Goal: Information Seeking & Learning: Learn about a topic

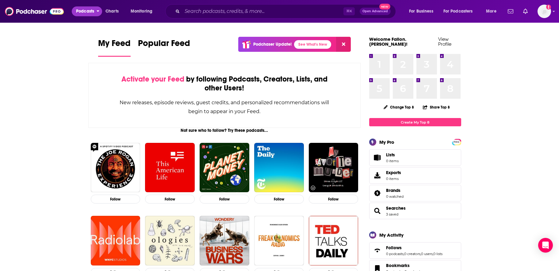
click at [79, 9] on span "Podcasts" at bounding box center [85, 11] width 18 height 9
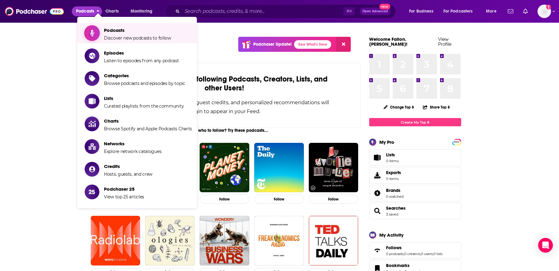
click at [129, 32] on span "Podcasts" at bounding box center [137, 30] width 67 height 6
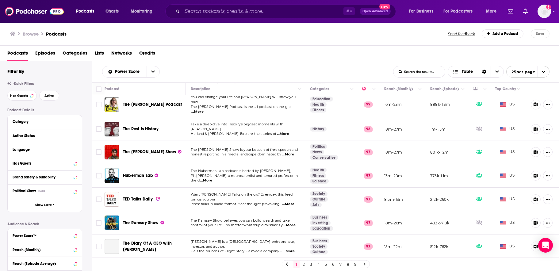
scroll to position [166, 0]
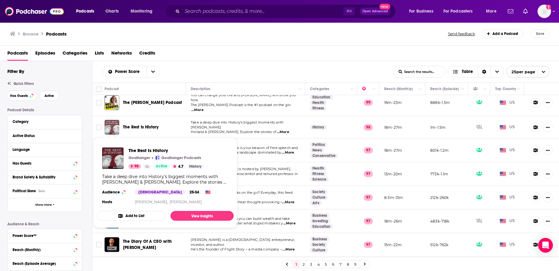
click at [114, 122] on img "The Rest Is History" at bounding box center [111, 127] width 15 height 15
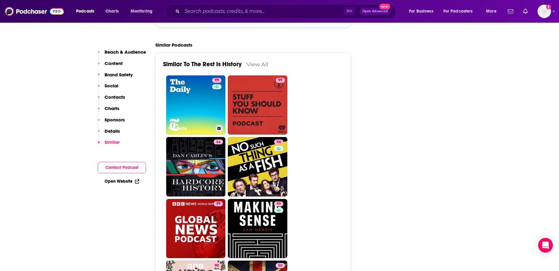
scroll to position [1362, 0]
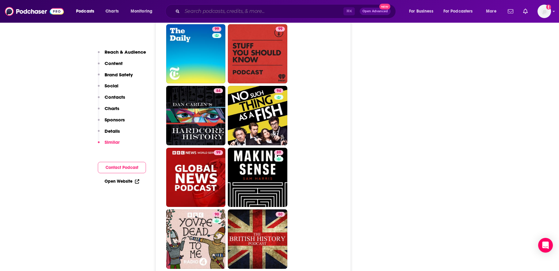
click at [207, 9] on input "Search podcasts, credits, & more..." at bounding box center [262, 11] width 161 height 10
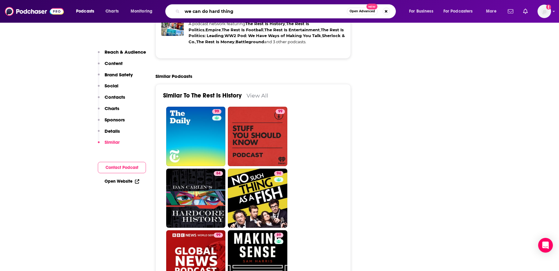
type input "we can do hard things"
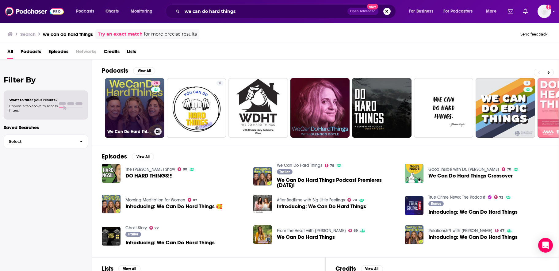
click at [126, 104] on link "78 We Can Do Hard Things" at bounding box center [134, 107] width 59 height 59
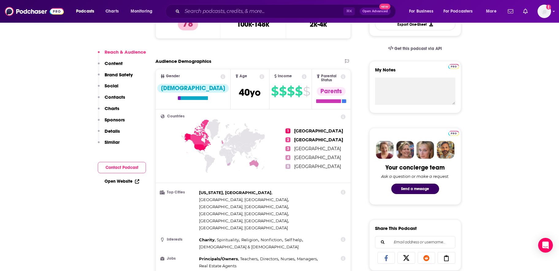
scroll to position [188, 0]
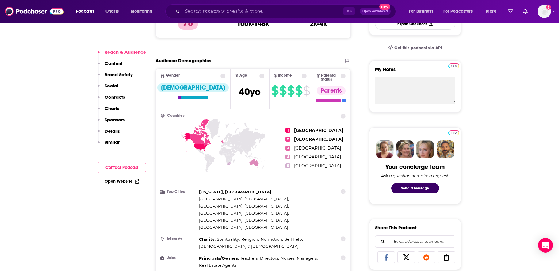
click at [342, 114] on icon at bounding box center [343, 116] width 5 height 5
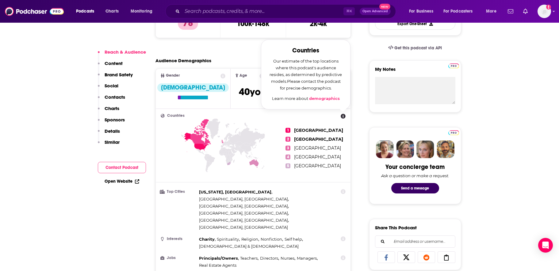
click at [335, 147] on ul "1 [GEOGRAPHIC_DATA] 2 [GEOGRAPHIC_DATA] 3 [GEOGRAPHIC_DATA] 4 [GEOGRAPHIC_DATA]…" at bounding box center [315, 148] width 60 height 69
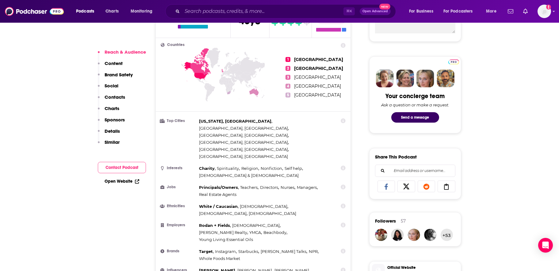
scroll to position [308, 0]
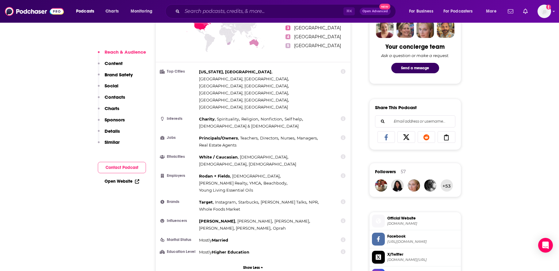
click at [343, 69] on icon at bounding box center [342, 71] width 5 height 5
click at [342, 69] on icon at bounding box center [343, 71] width 5 height 5
click at [320, 51] on link "demographics" at bounding box center [324, 53] width 31 height 5
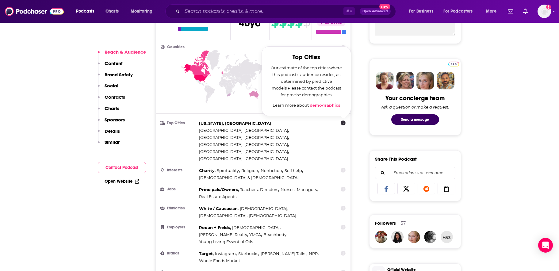
scroll to position [236, 0]
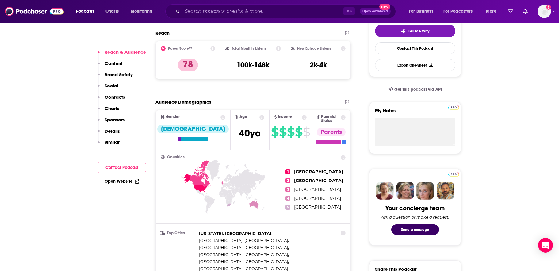
scroll to position [107, 0]
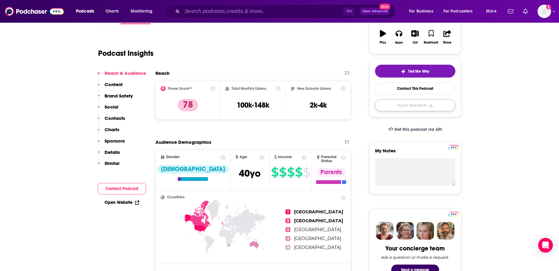
click at [418, 106] on button "Export One-Sheet" at bounding box center [415, 105] width 80 height 12
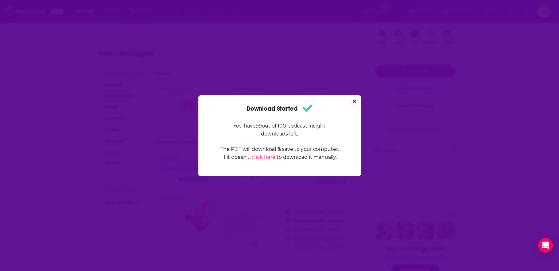
click at [354, 100] on icon "Close" at bounding box center [353, 101] width 3 height 3
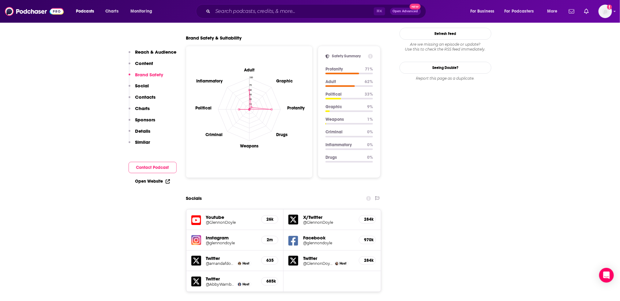
scroll to position [708, 0]
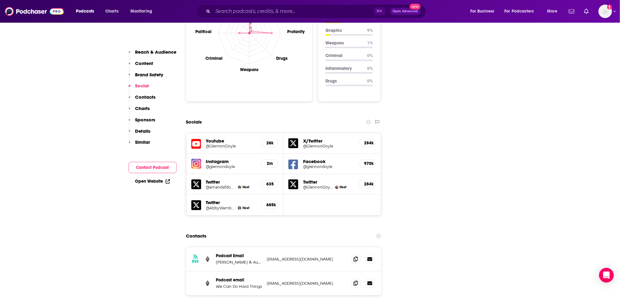
click at [218, 144] on h5 "@GlennonDoyle" at bounding box center [231, 146] width 51 height 5
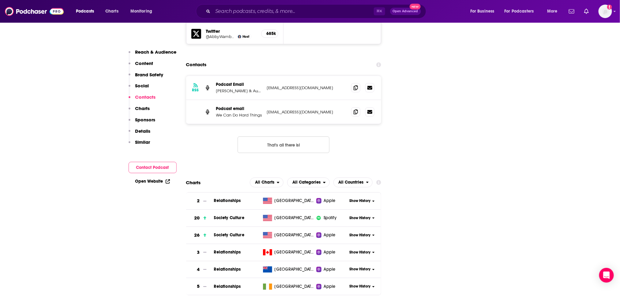
scroll to position [964, 0]
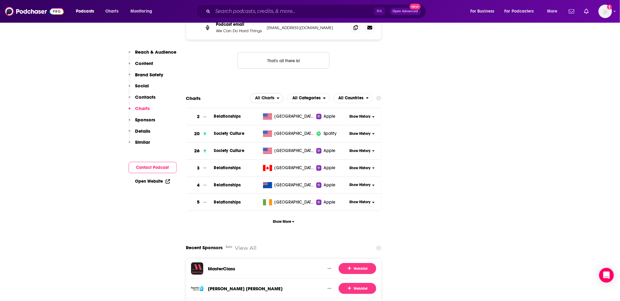
click at [280, 96] on icon "open menu" at bounding box center [278, 98] width 3 height 4
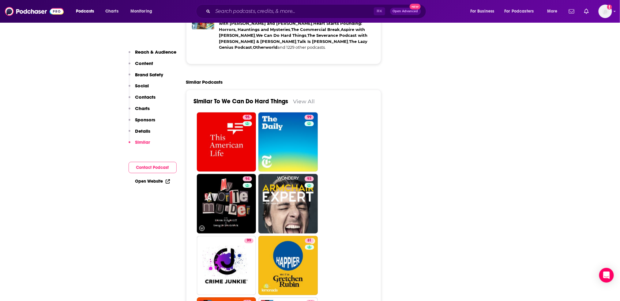
scroll to position [1506, 0]
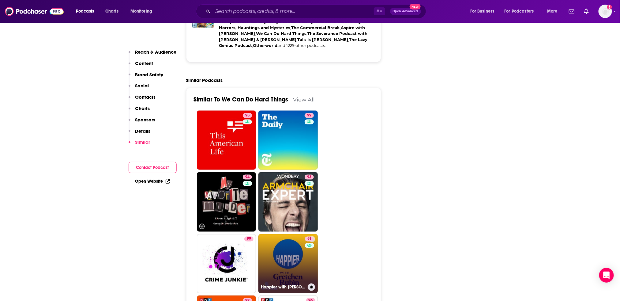
click at [303, 234] on link "81 Happier with [PERSON_NAME]" at bounding box center [288, 263] width 59 height 59
type input "[URL][DOMAIN_NAME][PERSON_NAME]"
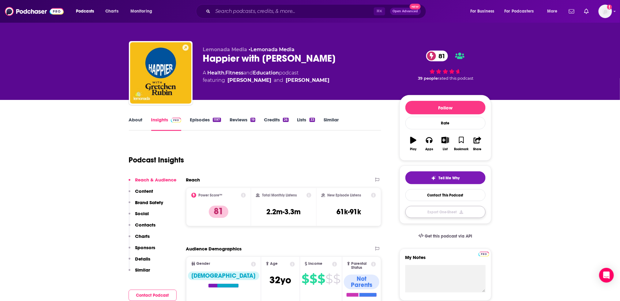
click at [447, 214] on button "Export One-Sheet" at bounding box center [446, 212] width 80 height 12
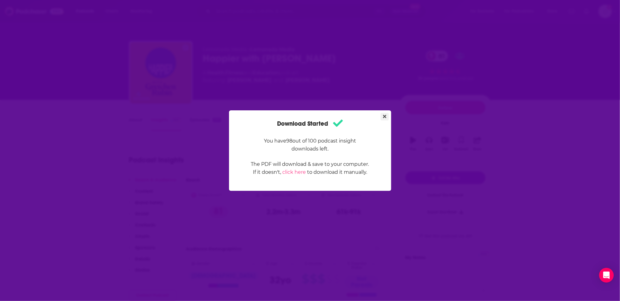
click at [388, 116] on button "Close" at bounding box center [385, 117] width 8 height 8
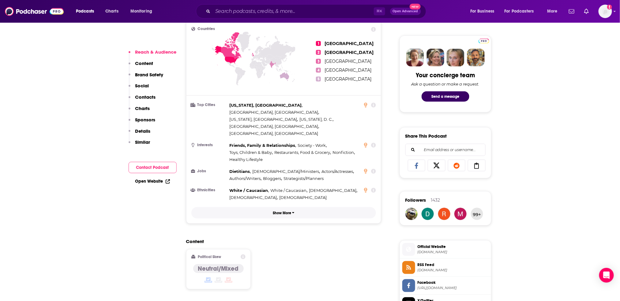
scroll to position [280, 0]
click at [287, 210] on p "Show More" at bounding box center [282, 212] width 18 height 4
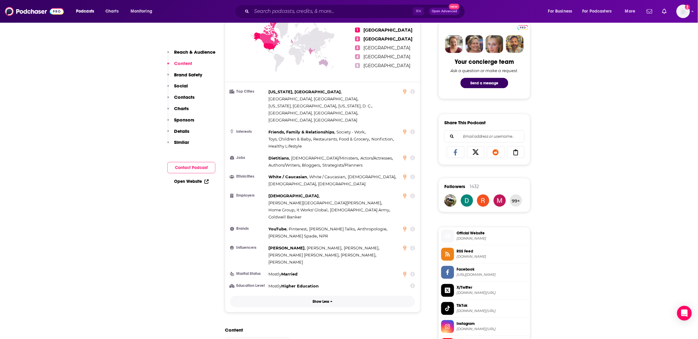
scroll to position [0, 0]
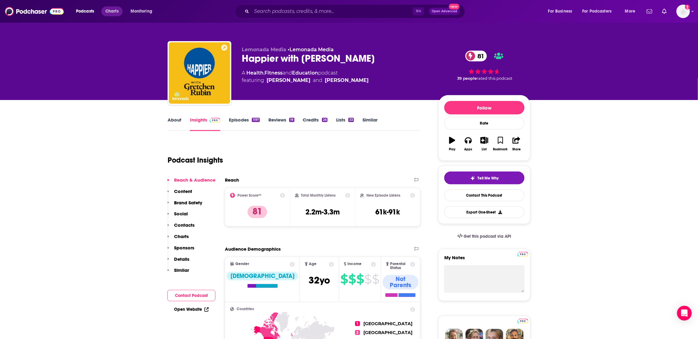
type input "[URL][DOMAIN_NAME]"
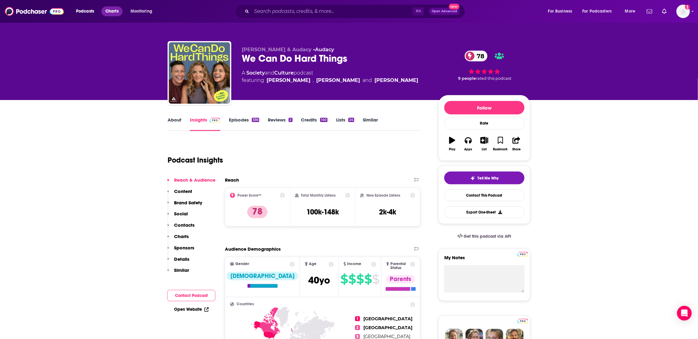
click at [114, 13] on span "Charts" at bounding box center [111, 11] width 13 height 9
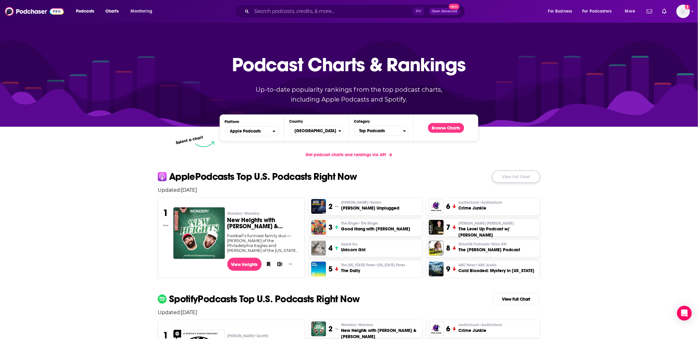
click at [530, 178] on link "View Full Chart" at bounding box center [516, 176] width 48 height 12
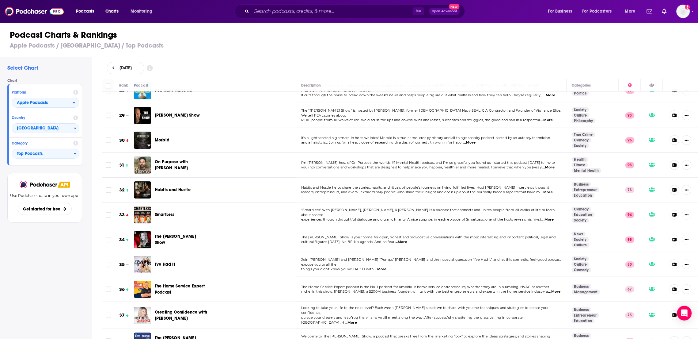
scroll to position [695, 0]
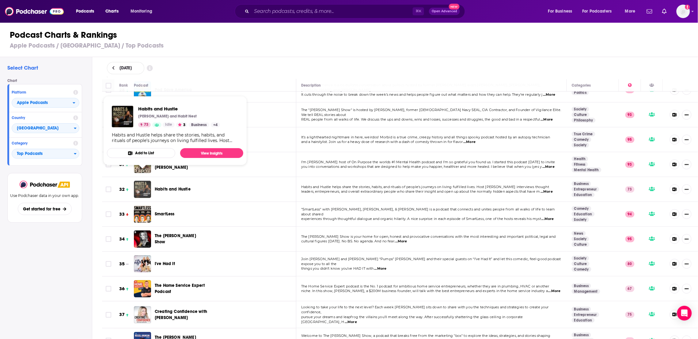
click at [138, 180] on img "Habits and Hustle" at bounding box center [142, 188] width 17 height 17
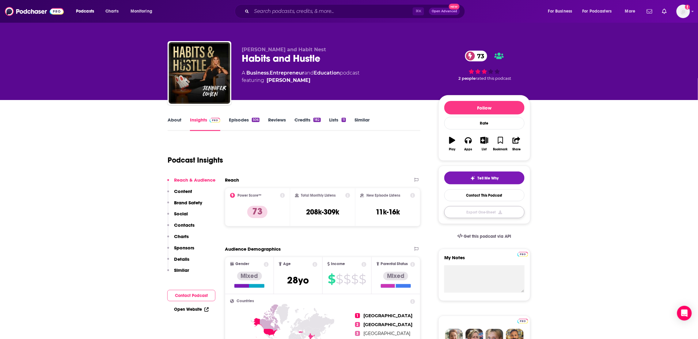
click at [476, 214] on button "Export One-Sheet" at bounding box center [484, 212] width 80 height 12
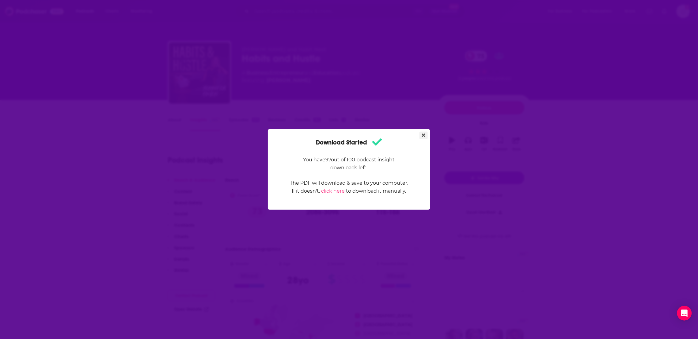
click at [426, 135] on button "Close" at bounding box center [423, 135] width 8 height 8
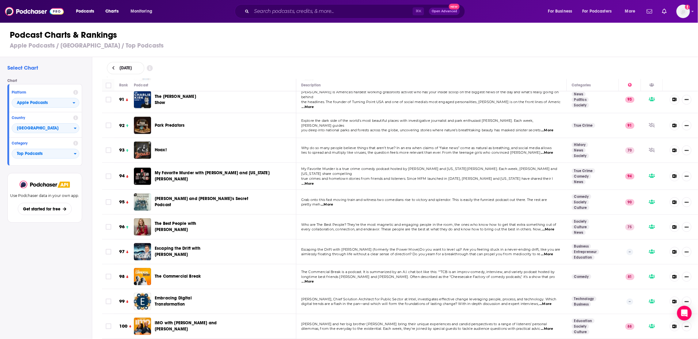
scroll to position [2269, 0]
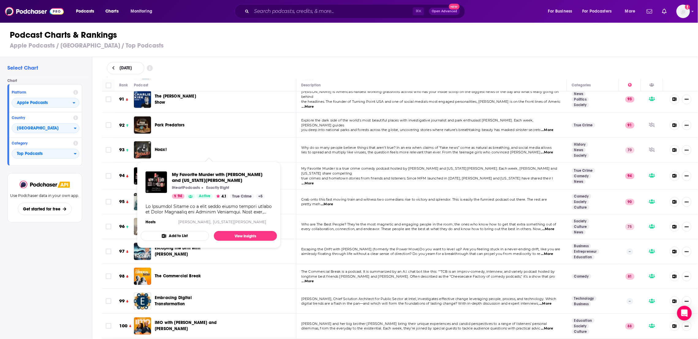
click at [181, 170] on span "My Favorite Murder with [PERSON_NAME] and [US_STATE][PERSON_NAME]" at bounding box center [214, 176] width 119 height 12
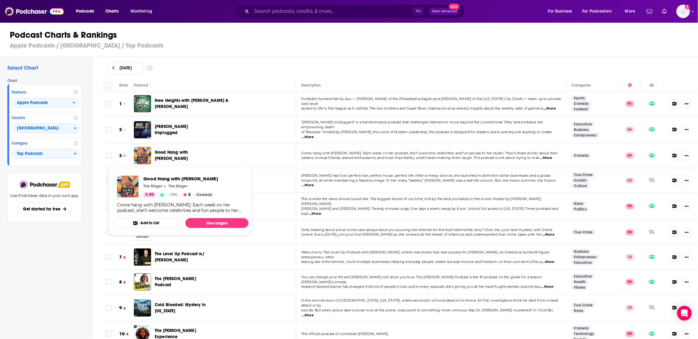
click at [167, 153] on span "Good Hang with [PERSON_NAME]" at bounding box center [171, 155] width 33 height 11
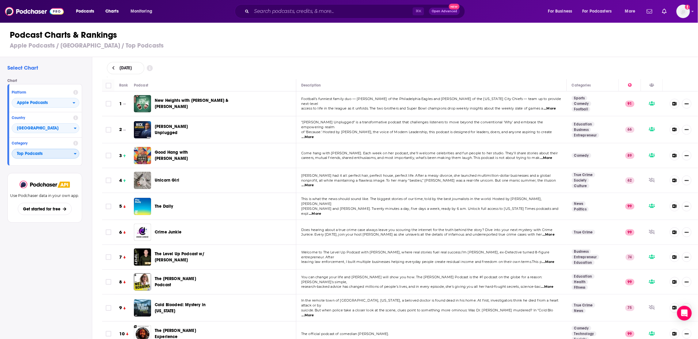
click at [55, 153] on span "Top Podcasts" at bounding box center [43, 154] width 62 height 10
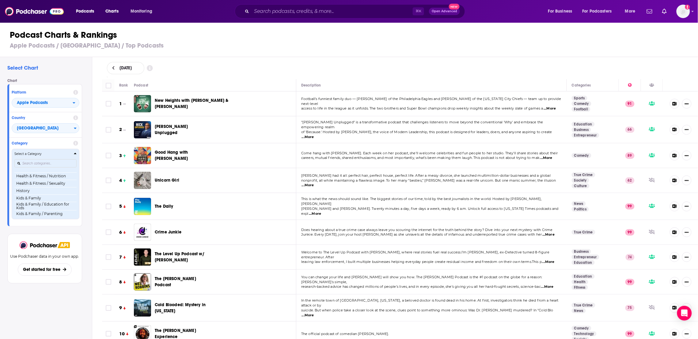
scroll to position [251, 0]
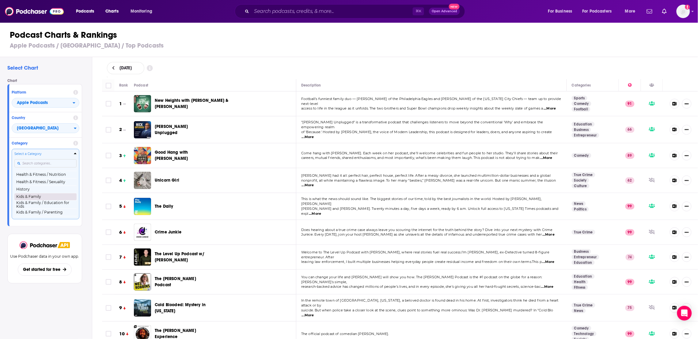
click at [40, 197] on button "Kids & Family" at bounding box center [45, 196] width 62 height 7
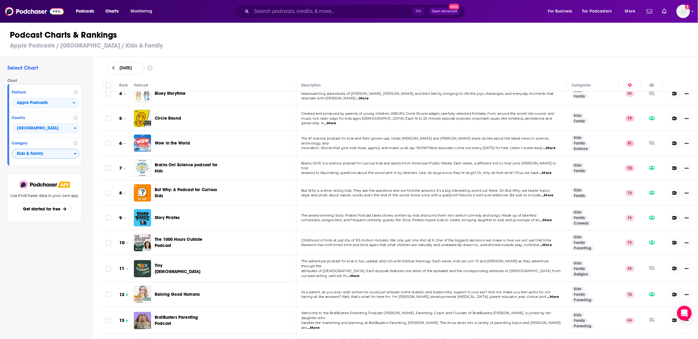
scroll to position [92, 0]
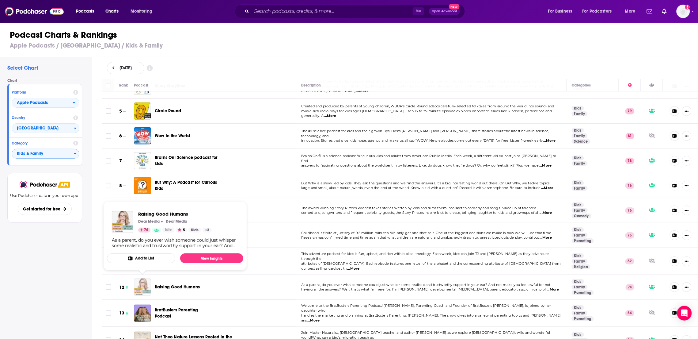
click at [148, 271] on img "Raising Good Humans" at bounding box center [142, 286] width 17 height 17
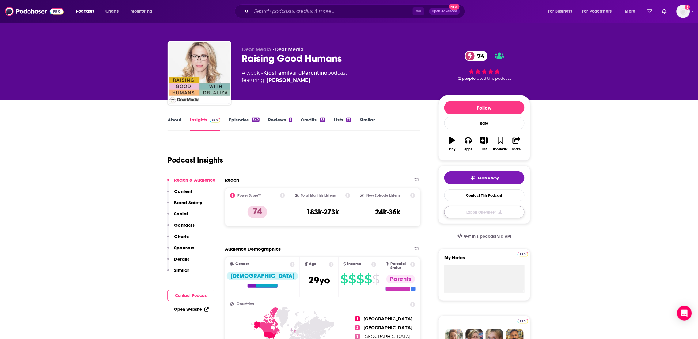
click at [503, 212] on button "Export One-Sheet" at bounding box center [484, 212] width 80 height 12
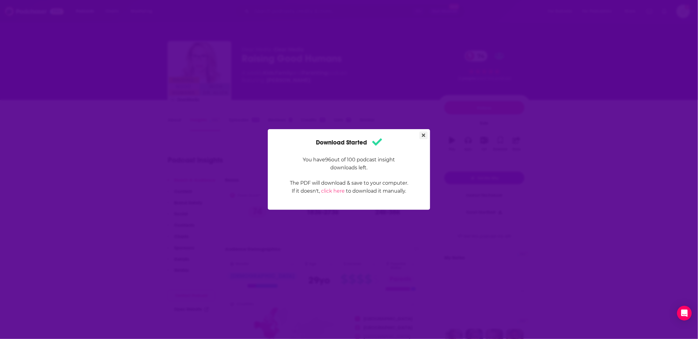
click at [426, 134] on button "Close" at bounding box center [423, 135] width 8 height 8
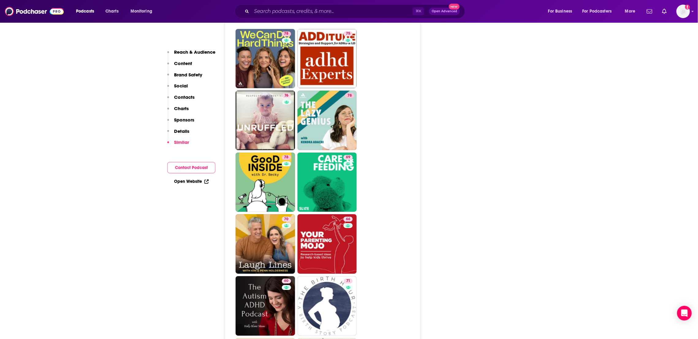
scroll to position [1472, 0]
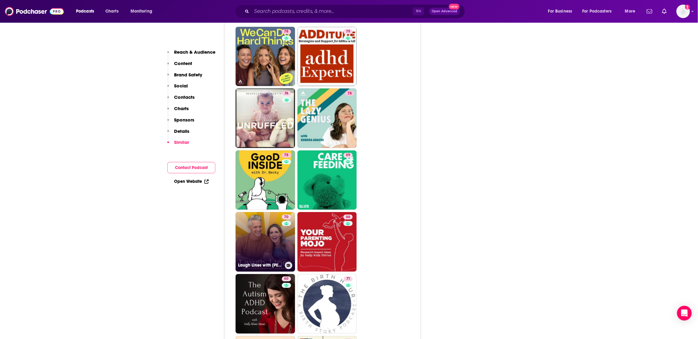
click at [271, 215] on link "70 Laugh Lines with [PERSON_NAME] & [PERSON_NAME]" at bounding box center [265, 241] width 59 height 59
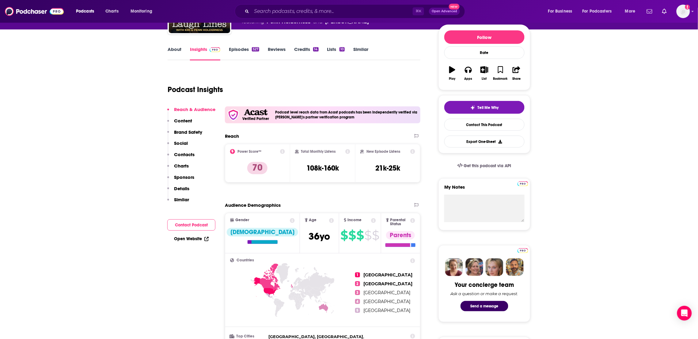
scroll to position [74, 0]
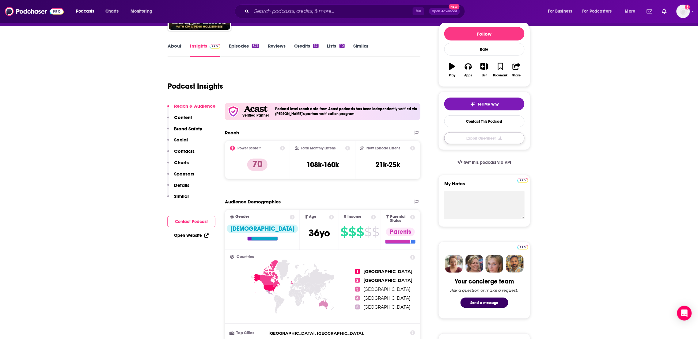
click at [482, 141] on button "Export One-Sheet" at bounding box center [484, 138] width 80 height 12
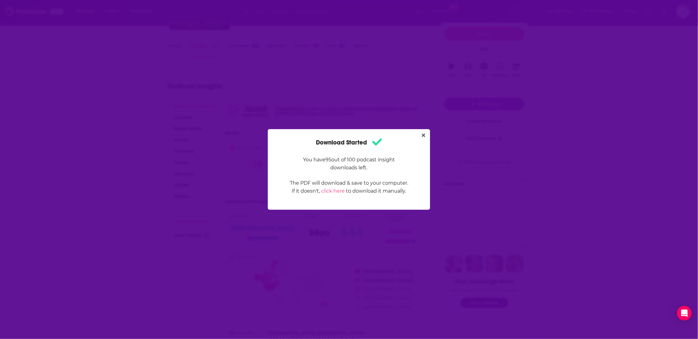
scroll to position [0, 0]
drag, startPoint x: 425, startPoint y: 135, endPoint x: 406, endPoint y: 135, distance: 19.0
click at [425, 135] on icon "Close" at bounding box center [423, 135] width 3 height 5
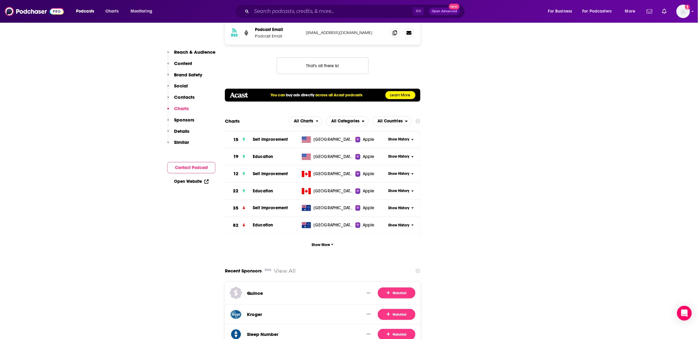
scroll to position [848, 0]
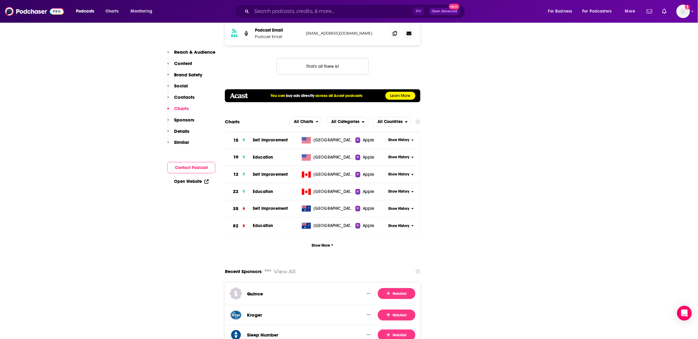
click at [404, 137] on span "Show History" at bounding box center [398, 139] width 21 height 5
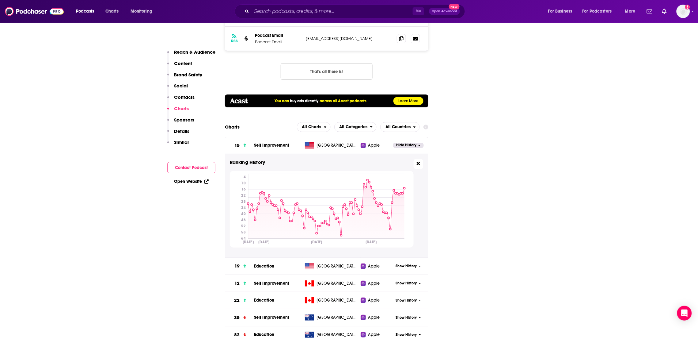
click at [418, 161] on icon at bounding box center [418, 163] width 3 height 5
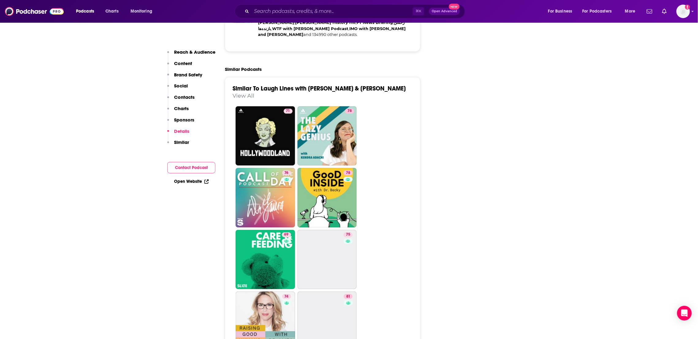
scroll to position [1447, 0]
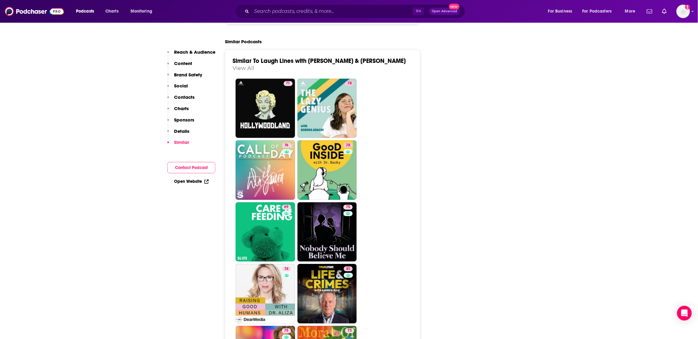
type input "[URL][DOMAIN_NAME]"
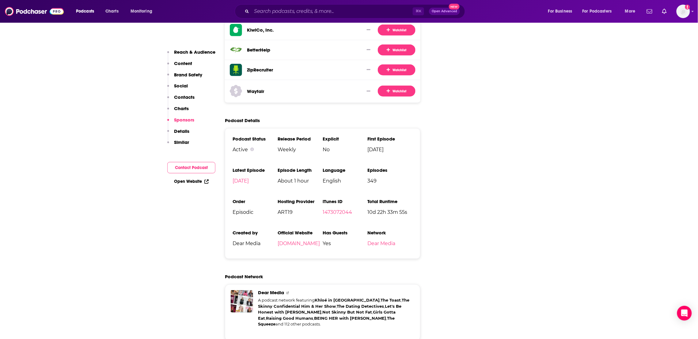
scroll to position [1276, 0]
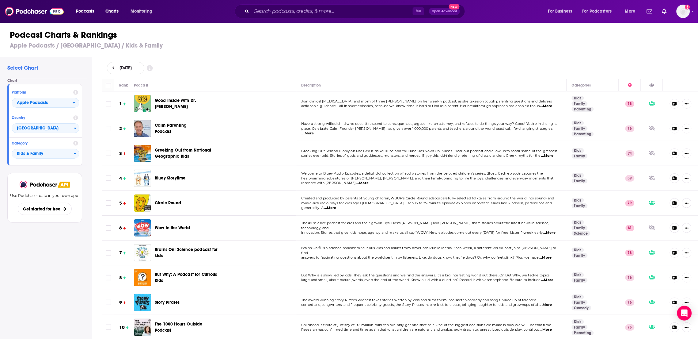
click at [113, 66] on icon at bounding box center [113, 68] width 3 height 4
click at [54, 151] on span "Kids & Family" at bounding box center [43, 154] width 62 height 10
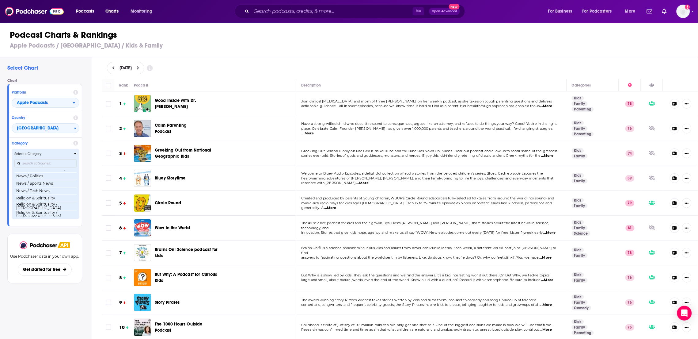
scroll to position [440, 0]
click at [39, 177] on button "News / Politics" at bounding box center [45, 177] width 62 height 7
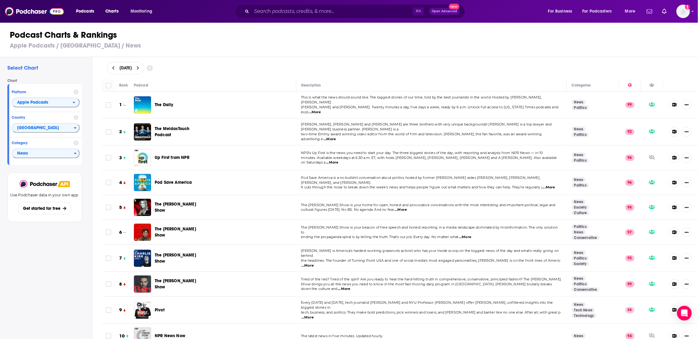
click at [53, 266] on div "Select Chart Chart Platform Apple Podcasts Country United States Category News …" at bounding box center [46, 215] width 92 height 317
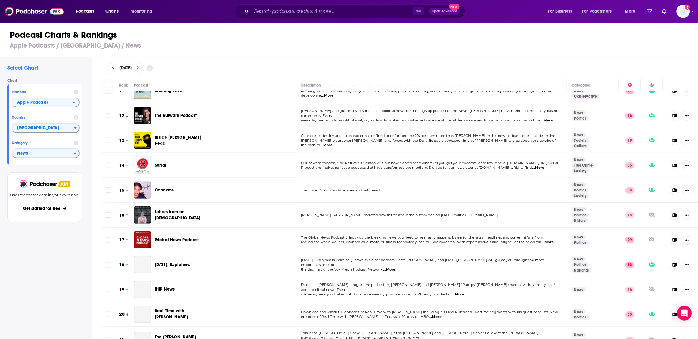
scroll to position [305, 0]
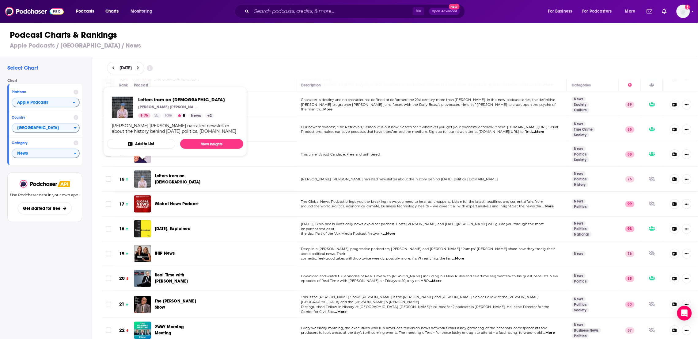
click at [141, 172] on img "Letters from an American" at bounding box center [142, 178] width 17 height 17
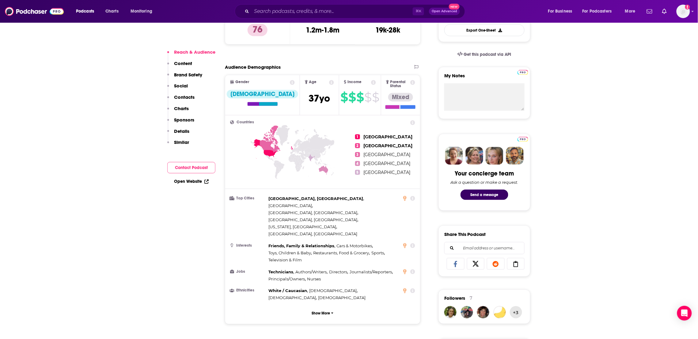
scroll to position [183, 0]
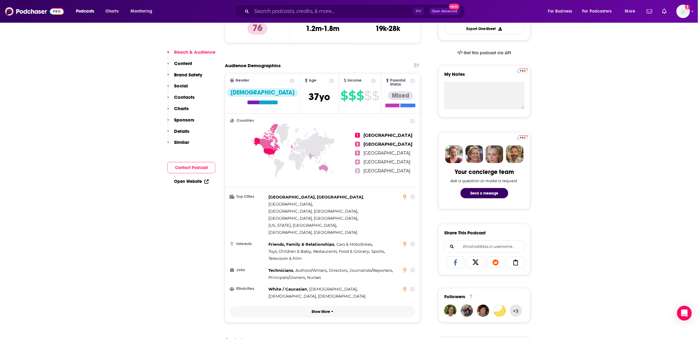
click at [322, 309] on p "Show More" at bounding box center [321, 311] width 18 height 4
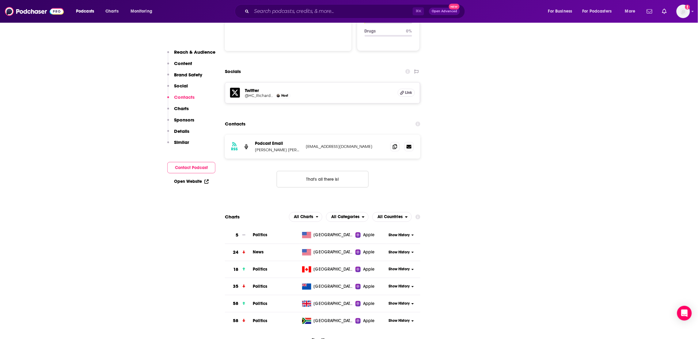
scroll to position [748, 0]
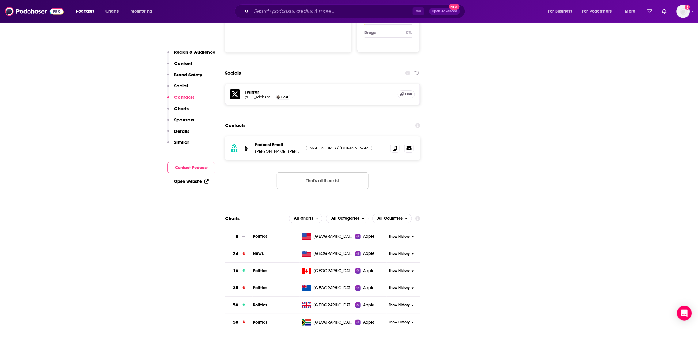
drag, startPoint x: 375, startPoint y: 112, endPoint x: 299, endPoint y: 114, distance: 76.0
click at [0, 0] on div "Podcast Email Heather Cox Richardson heathercoxrichardson@substack.com heatherc…" at bounding box center [0, 0] width 0 height 0
copy div "n heathercoxrichardson@substack.com"
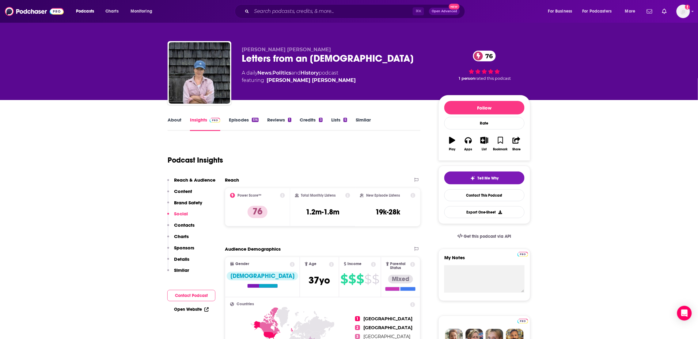
scroll to position [6, 0]
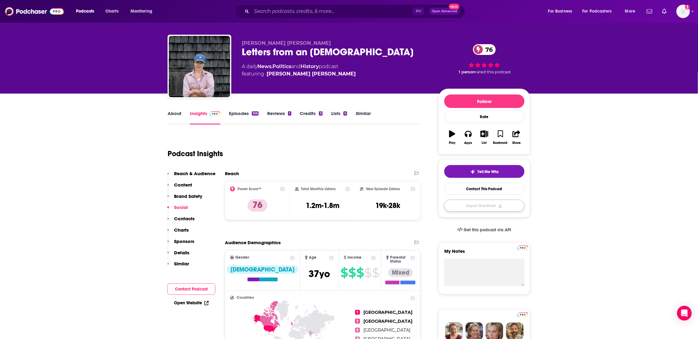
click at [486, 207] on button "Export One-Sheet" at bounding box center [484, 205] width 80 height 12
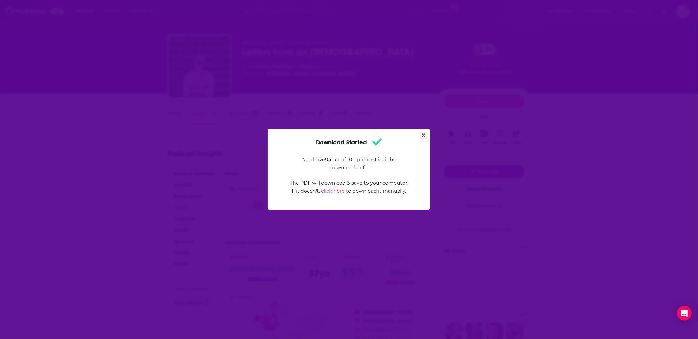
click at [422, 136] on icon "Close" at bounding box center [423, 135] width 3 height 5
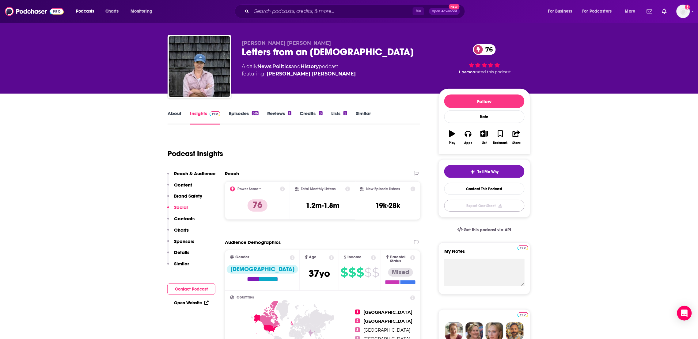
scroll to position [6, 0]
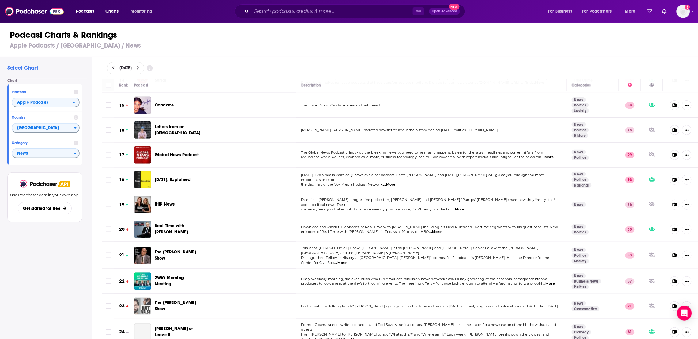
scroll to position [357, 0]
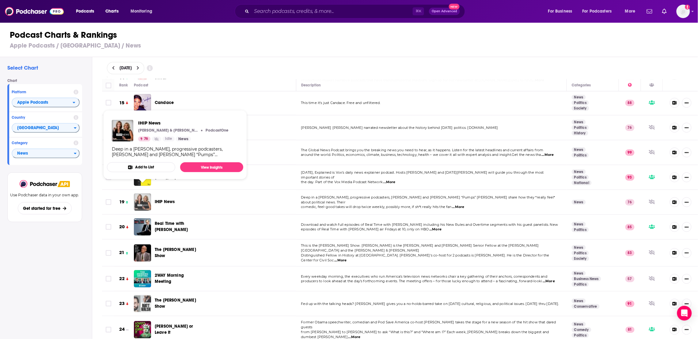
click at [147, 194] on img "IHIP News" at bounding box center [142, 201] width 17 height 17
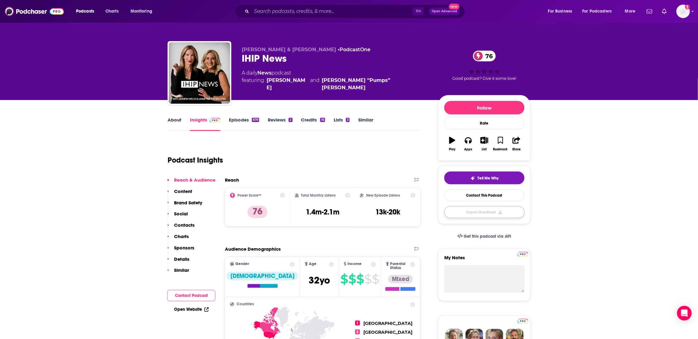
click at [463, 214] on button "Export One-Sheet" at bounding box center [484, 212] width 80 height 12
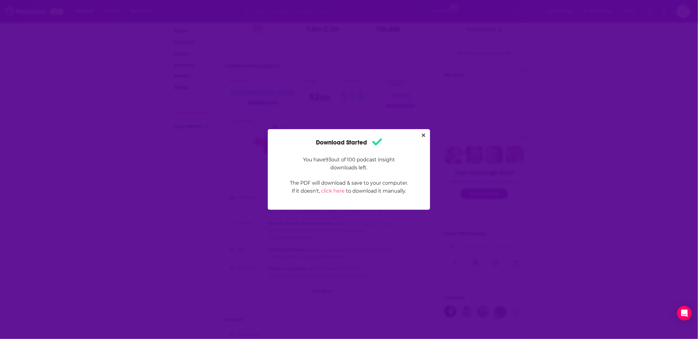
drag, startPoint x: 425, startPoint y: 134, endPoint x: 377, endPoint y: 147, distance: 49.4
click at [425, 134] on icon "Close" at bounding box center [423, 135] width 3 height 3
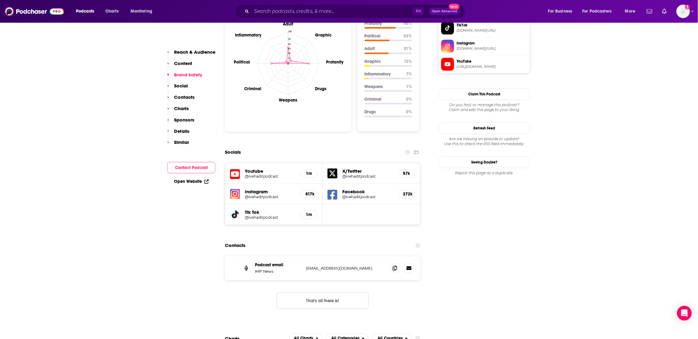
scroll to position [585, 0]
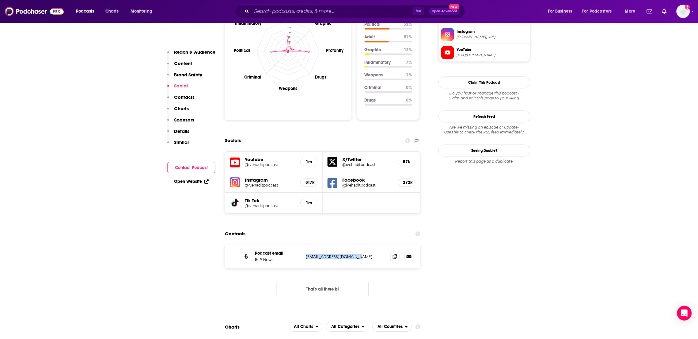
drag, startPoint x: 365, startPoint y: 236, endPoint x: 305, endPoint y: 237, distance: 60.7
click at [305, 244] on div "Podcast email IHIP News info@ivehaditpodcast.com info@ivehaditpodcast.com" at bounding box center [322, 256] width 195 height 24
copy p "info@ivehaditpodcast.com"
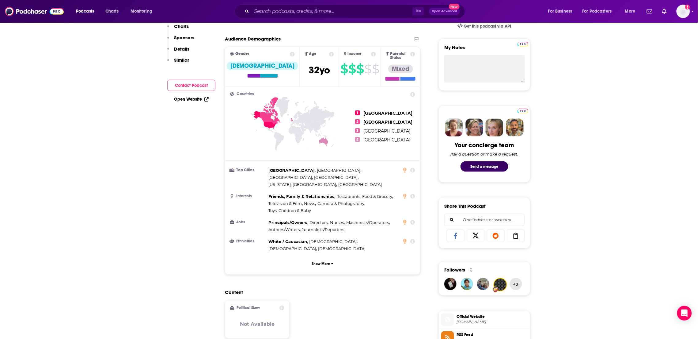
scroll to position [0, 0]
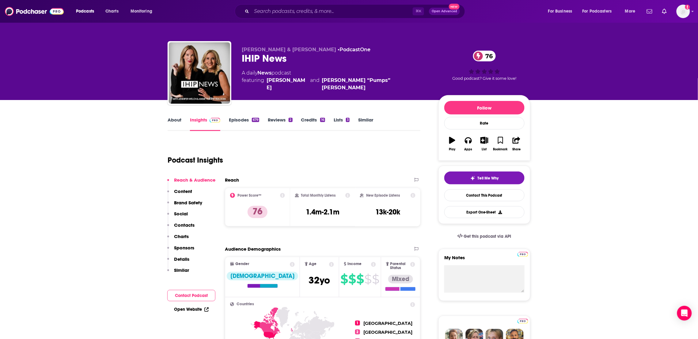
click at [183, 236] on p "Charts" at bounding box center [181, 236] width 15 height 6
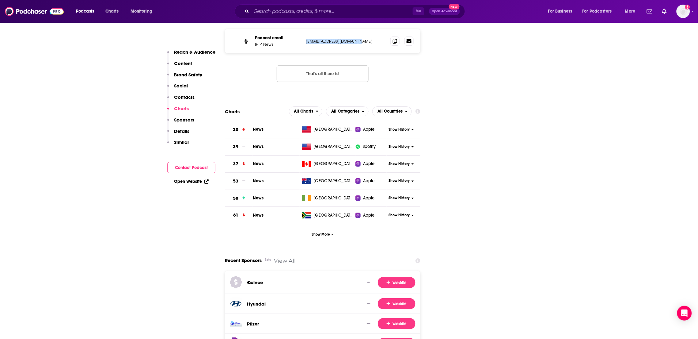
scroll to position [803, 0]
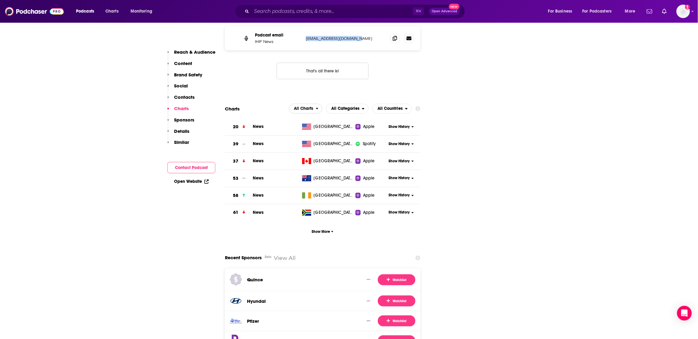
click at [319, 106] on div "open menu" at bounding box center [319, 108] width 6 height 4
click at [319, 106] on div "close menu" at bounding box center [319, 108] width 6 height 4
click at [352, 103] on span "All Categories" at bounding box center [344, 108] width 36 height 10
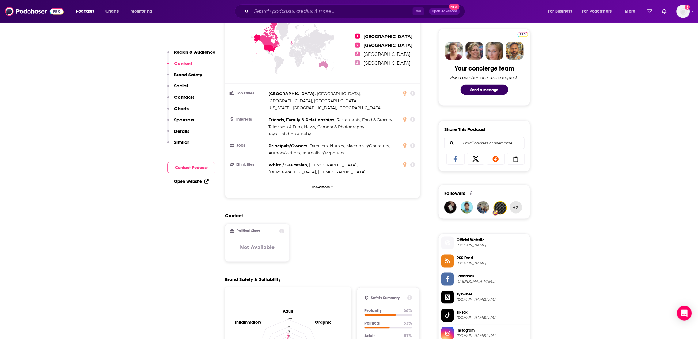
scroll to position [0, 0]
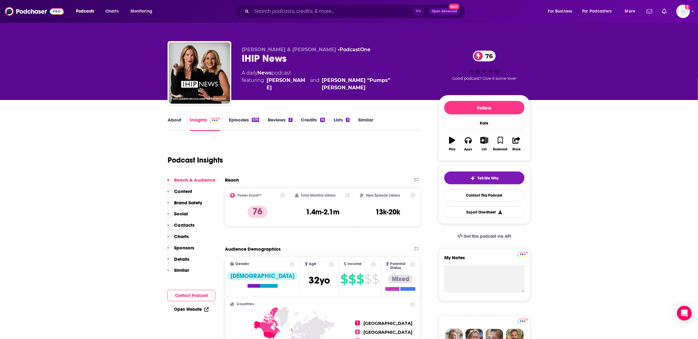
click at [172, 119] on link "About" at bounding box center [175, 124] width 14 height 14
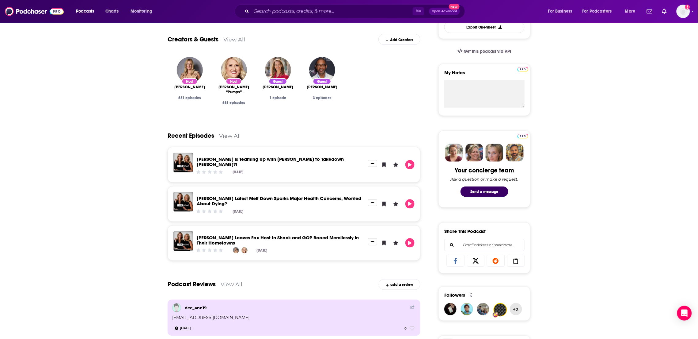
click at [131, 104] on div "About Insights Episodes 681 Reviews 2 Credits 16 Lists 3 Similar Deep in a red …" at bounding box center [349, 303] width 698 height 776
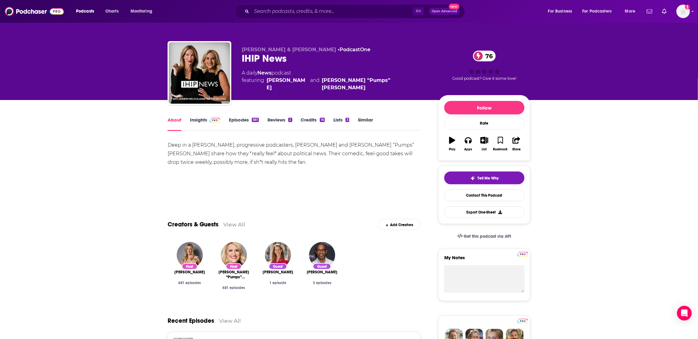
click at [200, 117] on link "Insights" at bounding box center [205, 124] width 30 height 14
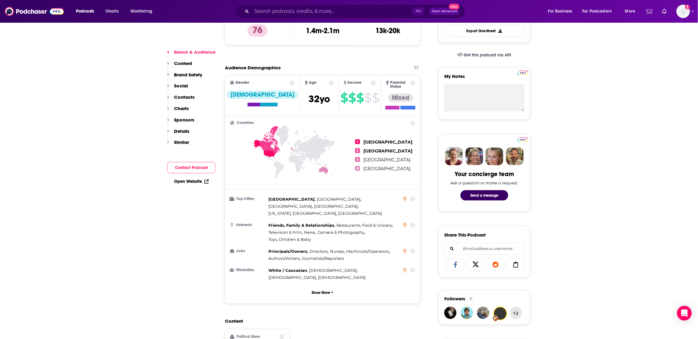
scroll to position [189, 0]
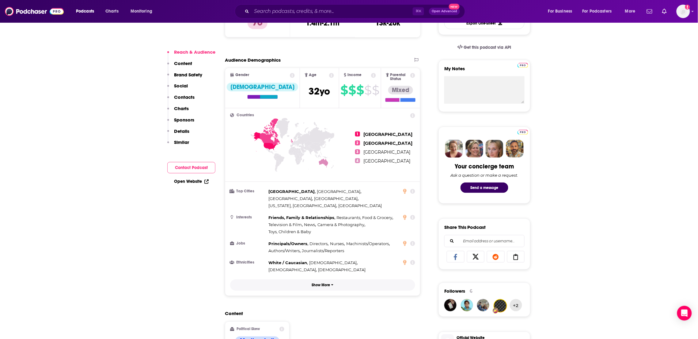
click at [328, 283] on p "Show More" at bounding box center [321, 285] width 18 height 4
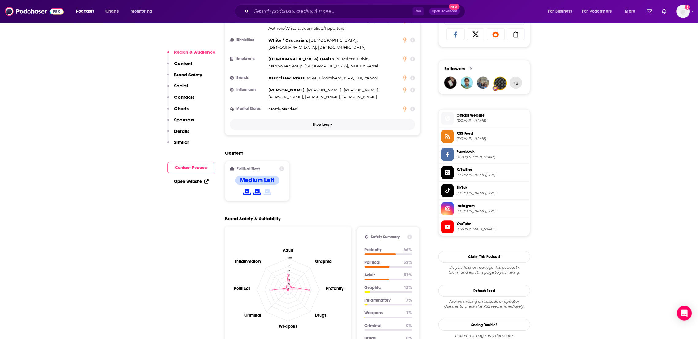
scroll to position [0, 0]
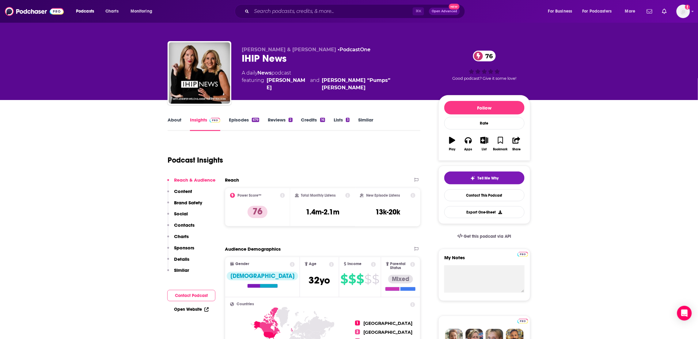
click at [282, 195] on icon at bounding box center [282, 195] width 5 height 5
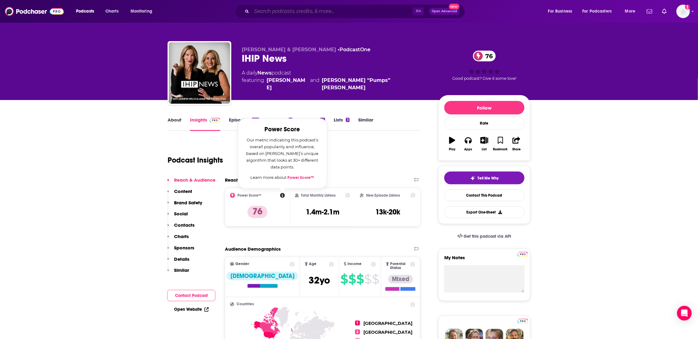
click at [325, 13] on input "Search podcasts, credits, & more..." at bounding box center [332, 11] width 161 height 10
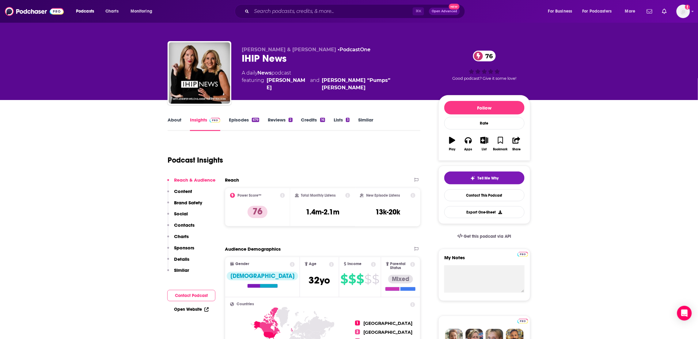
click at [152, 97] on div "Jennifer Welch & Angie Sullivan • PodcastOne IHIP News 76 A daily News podcast …" at bounding box center [349, 50] width 698 height 100
click at [269, 12] on input "Search podcasts, credits, & more..." at bounding box center [332, 11] width 161 height 10
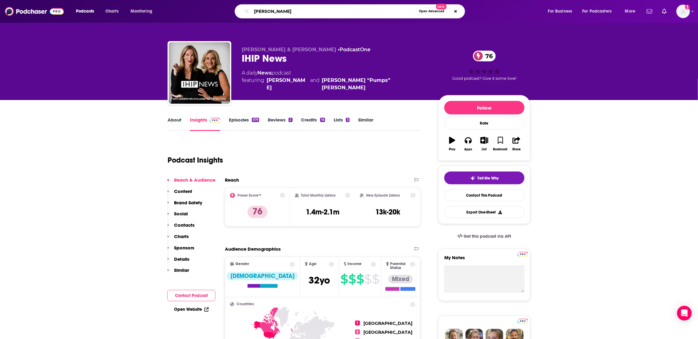
type input "[PERSON_NAME]"
click at [104, 52] on div "Jennifer Welch & Angie Sullivan • PodcastOne IHIP News 76 A daily News podcast …" at bounding box center [349, 50] width 698 height 100
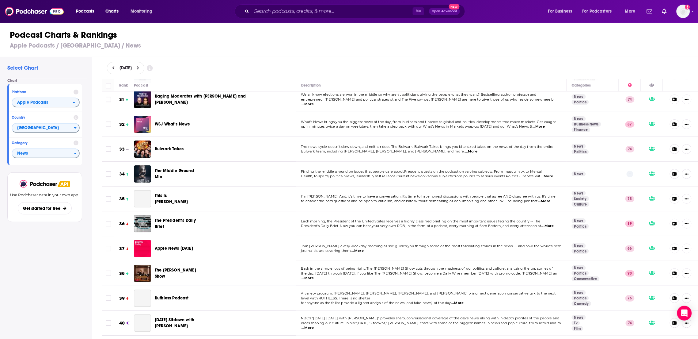
scroll to position [872, 0]
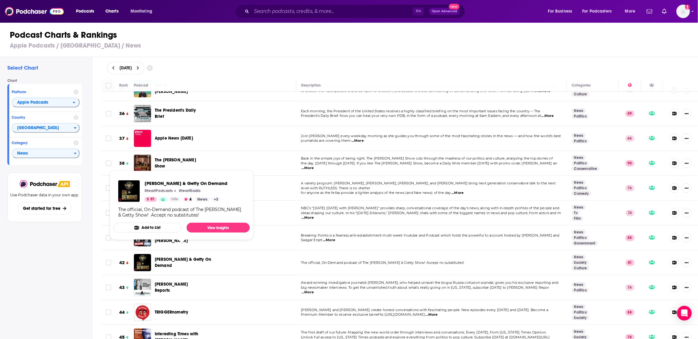
click at [63, 286] on div "Select Chart Chart Platform Apple Podcasts Country United States Category News …" at bounding box center [46, 215] width 92 height 317
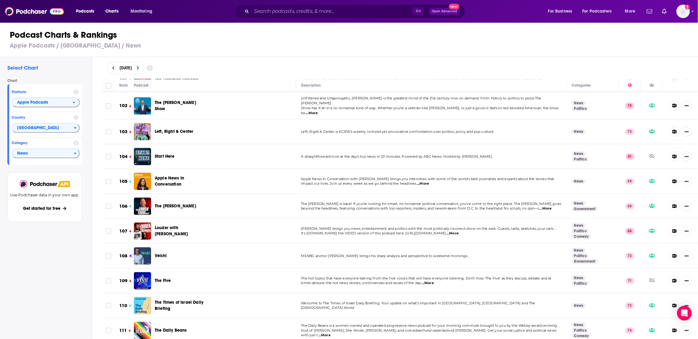
scroll to position [2611, 0]
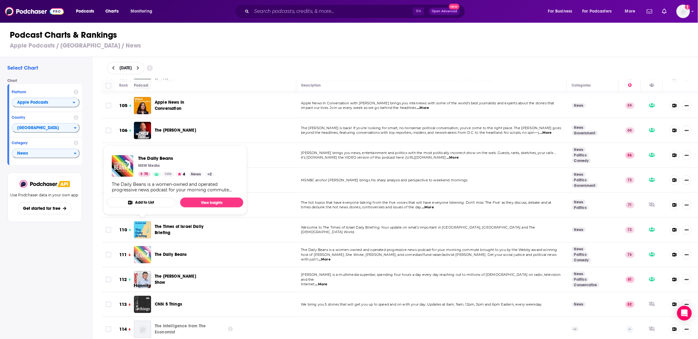
click at [144, 246] on img "The Daily Beans" at bounding box center [142, 254] width 17 height 17
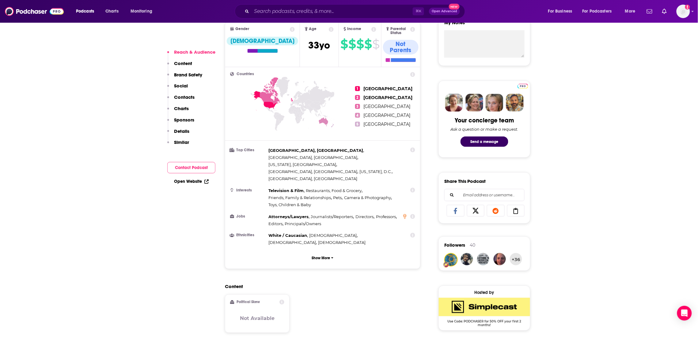
scroll to position [290, 0]
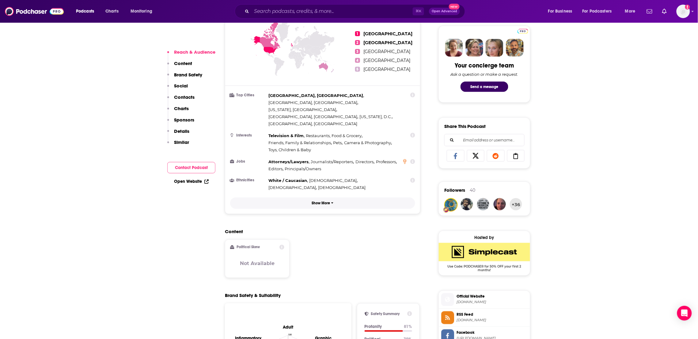
click at [323, 201] on p "Show More" at bounding box center [321, 203] width 18 height 4
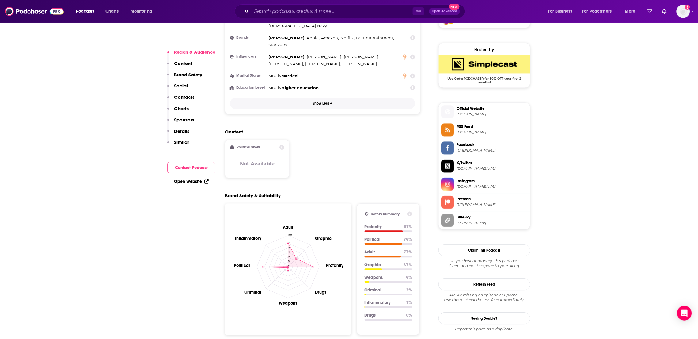
scroll to position [496, 0]
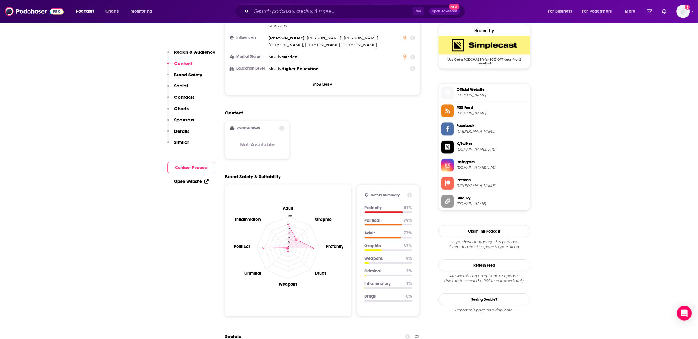
click at [410, 192] on icon at bounding box center [409, 194] width 5 height 5
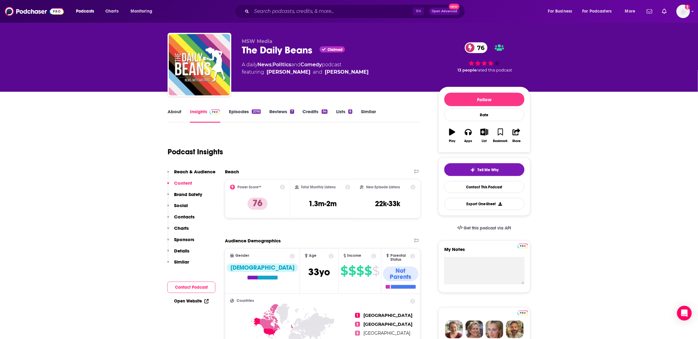
scroll to position [7, 0]
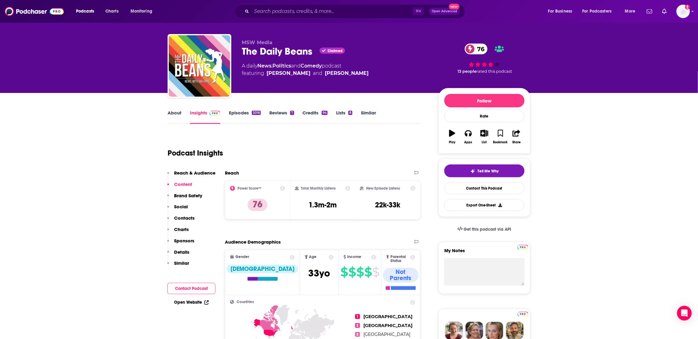
click at [347, 188] on icon at bounding box center [347, 188] width 5 height 5
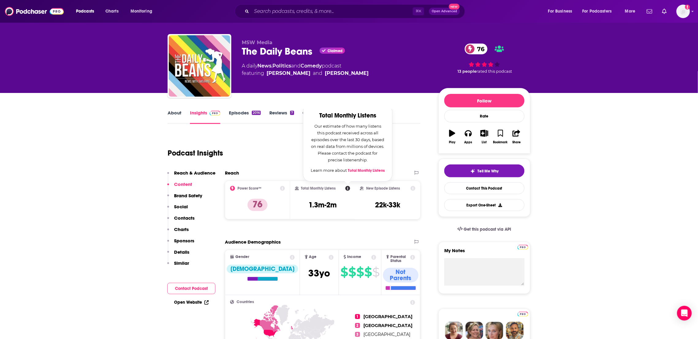
click at [413, 147] on div "Podcast Insights" at bounding box center [292, 149] width 248 height 31
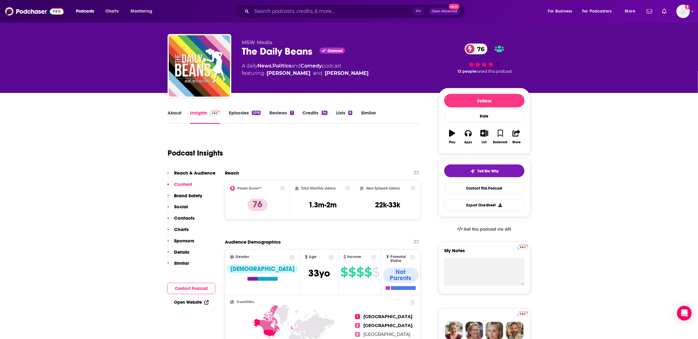
click at [347, 187] on icon at bounding box center [347, 188] width 5 height 5
click at [480, 205] on button "Export One-Sheet" at bounding box center [484, 205] width 80 height 12
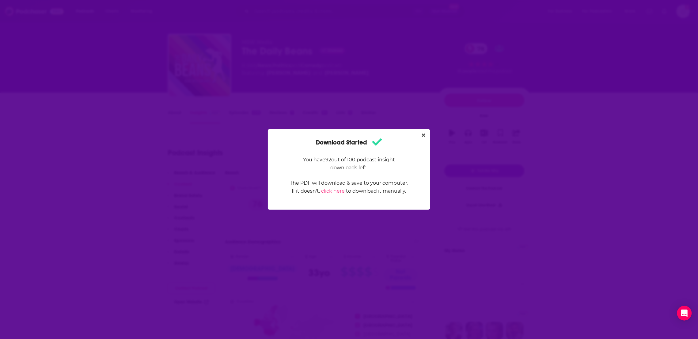
scroll to position [0, 0]
click at [423, 133] on icon "Close" at bounding box center [423, 135] width 3 height 5
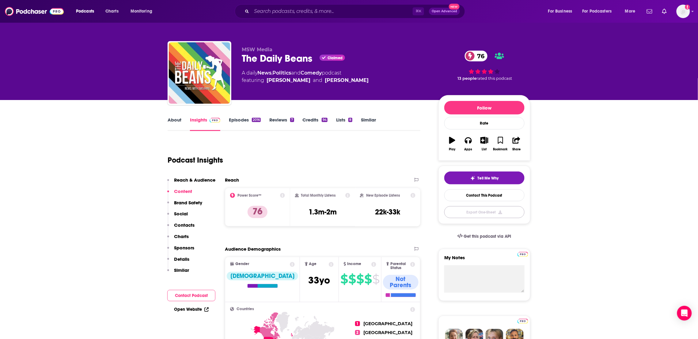
scroll to position [7, 0]
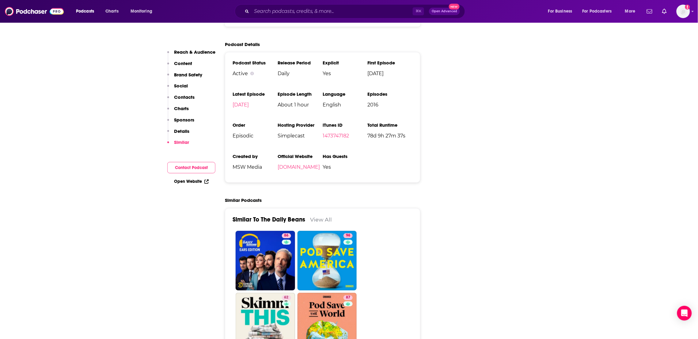
scroll to position [1549, 0]
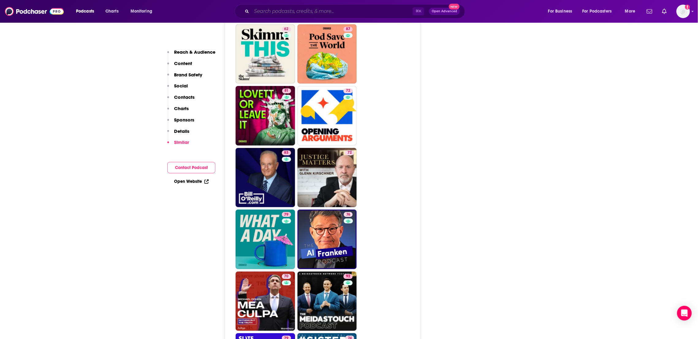
click at [299, 7] on input "Search podcasts, credits, & more..." at bounding box center [332, 11] width 161 height 10
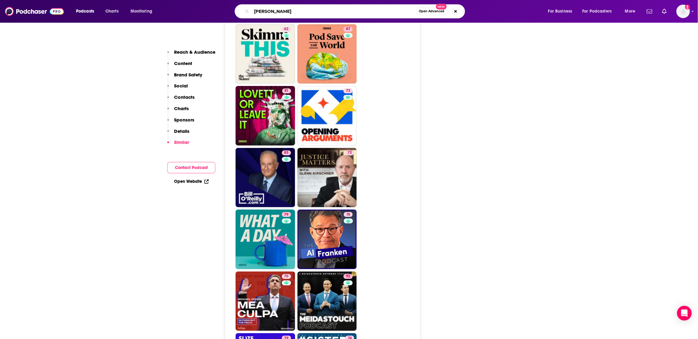
type input "jen hatmaker"
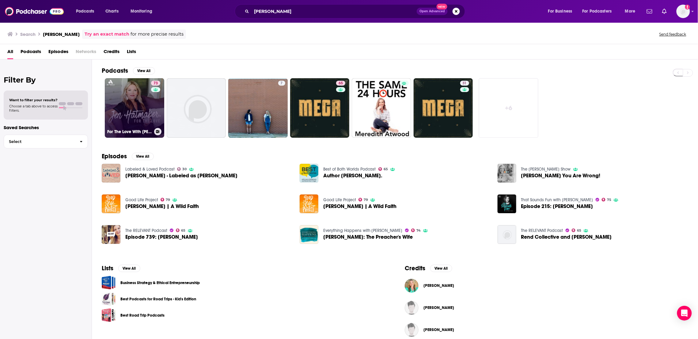
click at [150, 100] on link "73 For The Love With Jen Hatmaker Podcast" at bounding box center [134, 107] width 59 height 59
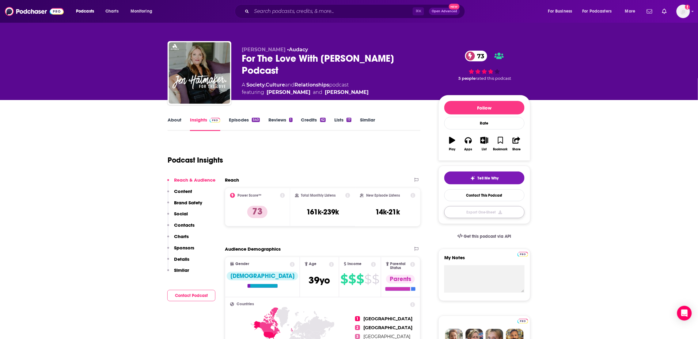
click at [477, 214] on button "Export One-Sheet" at bounding box center [484, 212] width 80 height 12
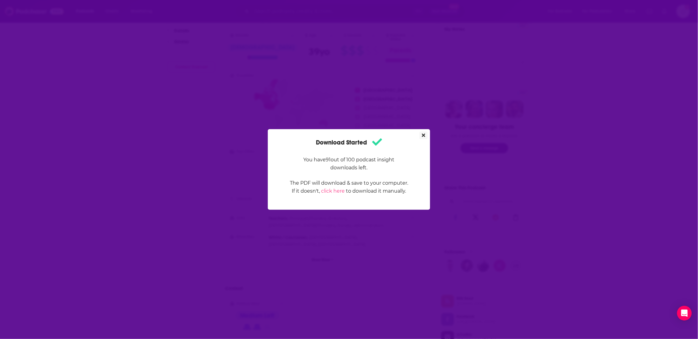
click at [425, 134] on icon "Close" at bounding box center [423, 135] width 3 height 5
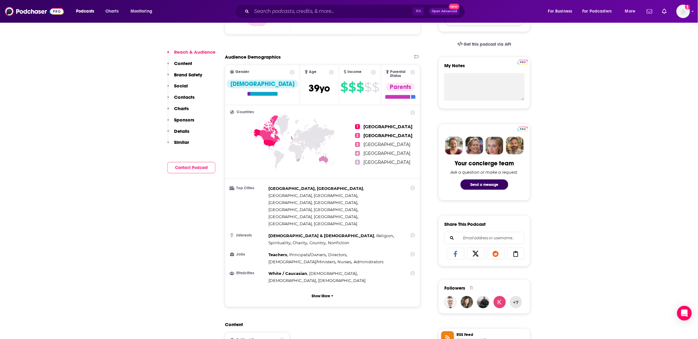
scroll to position [196, 0]
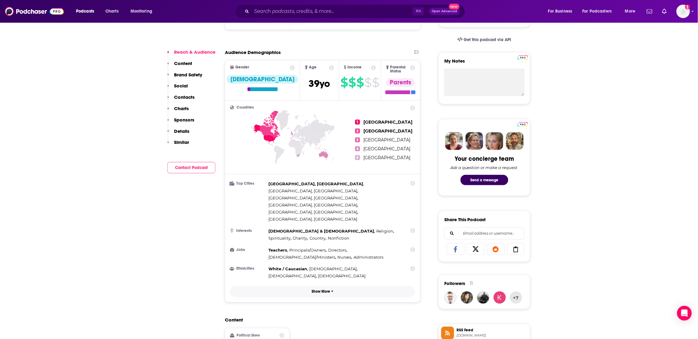
click at [321, 289] on p "Show More" at bounding box center [321, 291] width 18 height 4
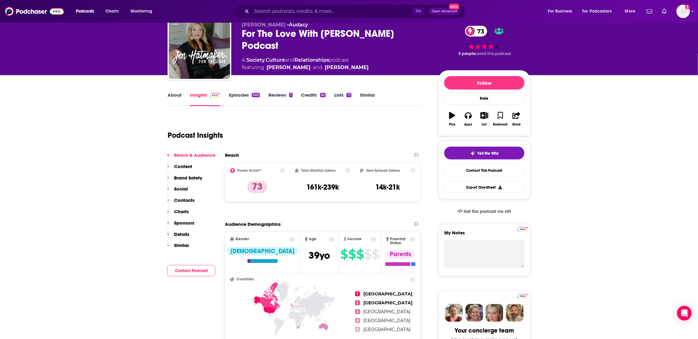
scroll to position [0, 0]
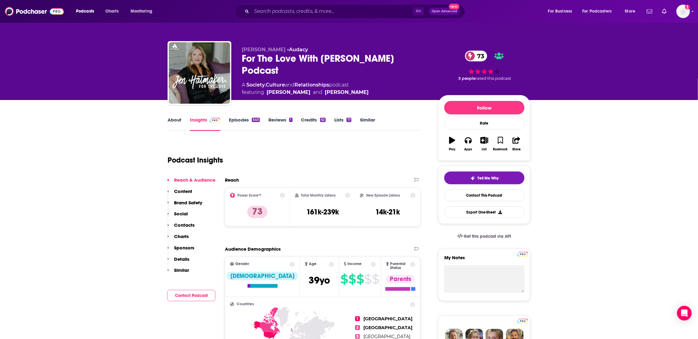
click at [277, 119] on link "Reviews 1" at bounding box center [280, 124] width 24 height 14
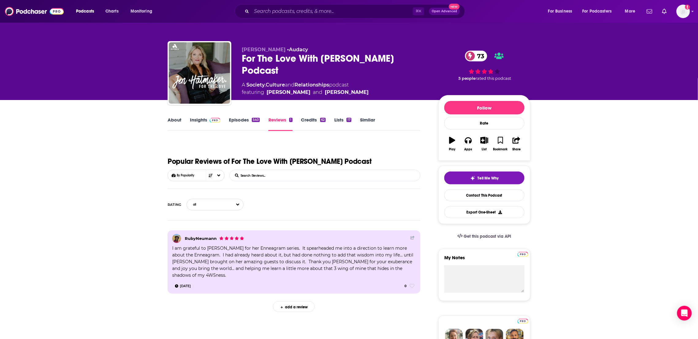
click at [243, 119] on link "Episodes 540" at bounding box center [244, 124] width 31 height 14
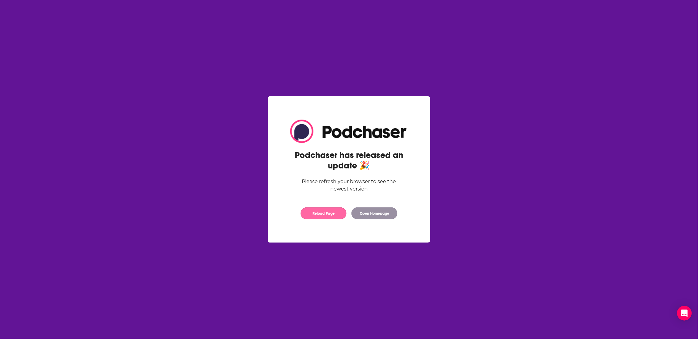
click at [318, 216] on button "Reload Page" at bounding box center [324, 213] width 46 height 12
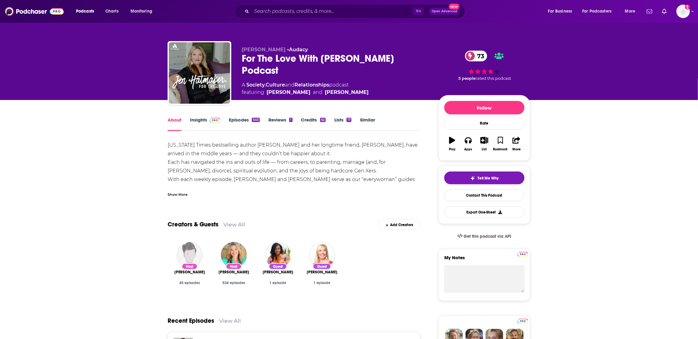
click at [191, 119] on link "Insights" at bounding box center [205, 124] width 30 height 14
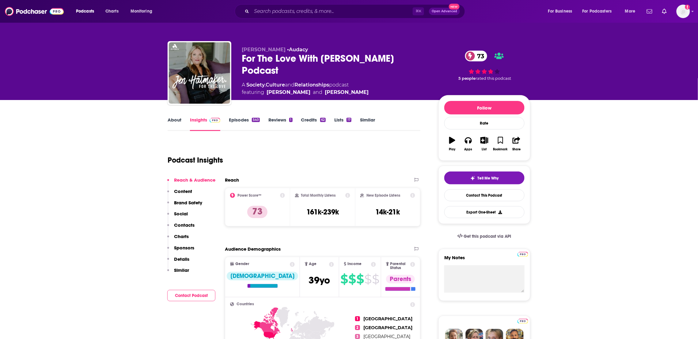
click at [178, 120] on link "About" at bounding box center [175, 124] width 14 height 14
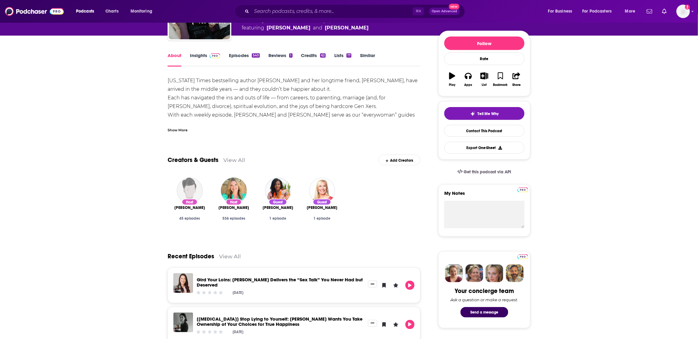
scroll to position [65, 0]
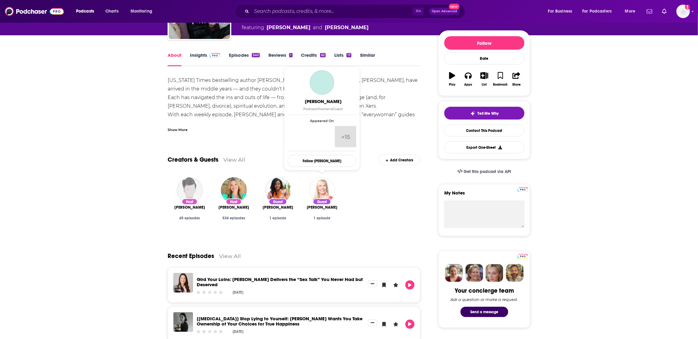
click at [320, 195] on img "Leanne Morgan" at bounding box center [322, 190] width 26 height 26
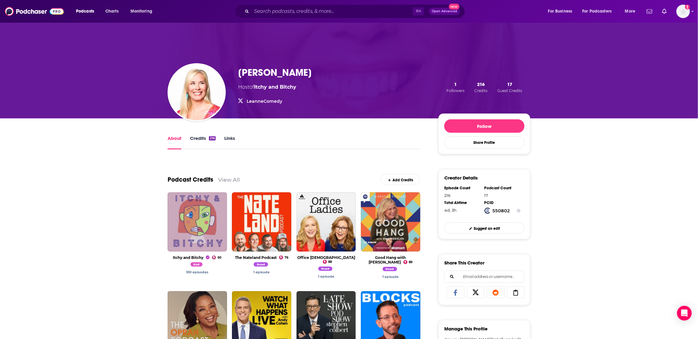
scroll to position [0, 0]
click at [290, 88] on link "Itchy and Bitchy" at bounding box center [275, 87] width 42 height 6
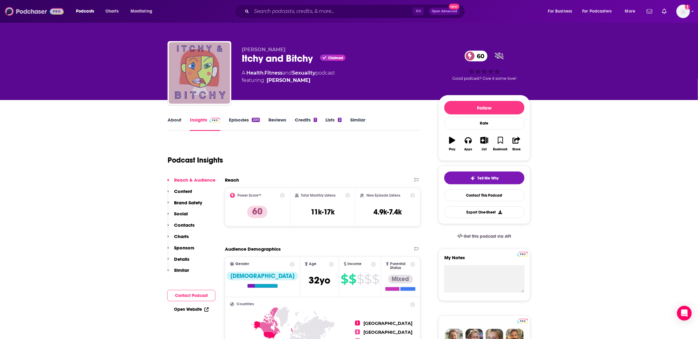
click at [28, 11] on img at bounding box center [34, 12] width 59 height 12
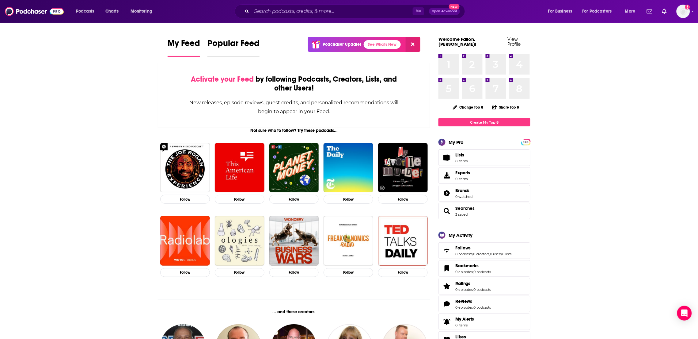
click at [222, 45] on span "Popular Feed" at bounding box center [233, 45] width 52 height 14
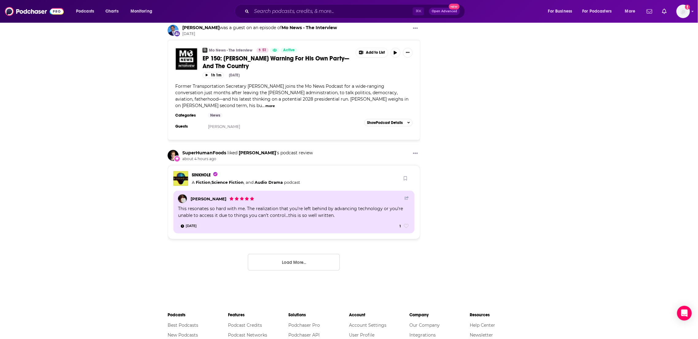
scroll to position [1208, 0]
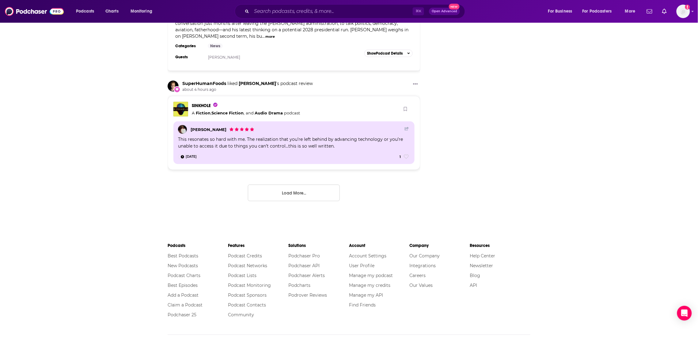
click at [285, 184] on button "Load More..." at bounding box center [294, 192] width 92 height 17
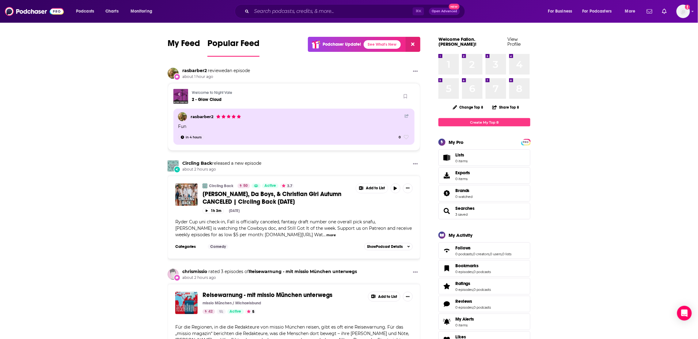
scroll to position [2, 0]
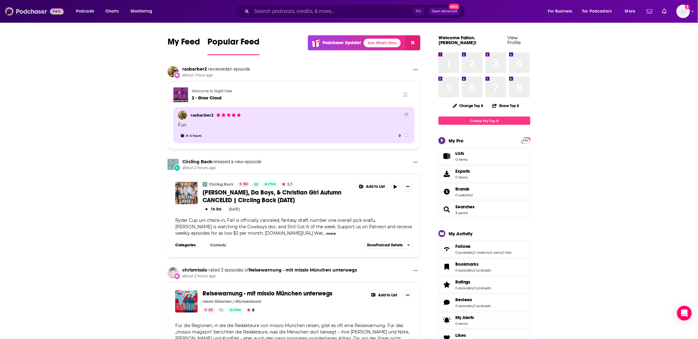
drag, startPoint x: 48, startPoint y: 10, endPoint x: 47, endPoint y: 3, distance: 6.6
click at [48, 10] on img at bounding box center [34, 12] width 59 height 12
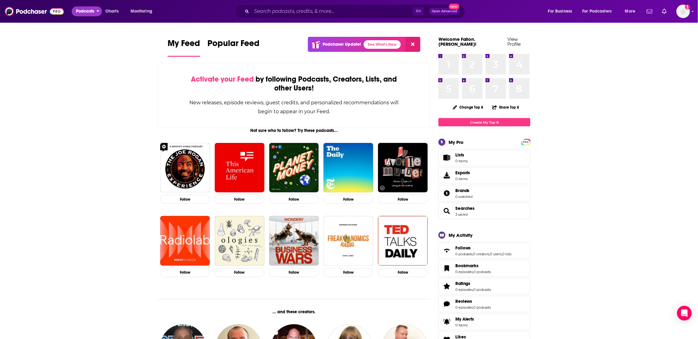
click at [83, 11] on span "Podcasts" at bounding box center [85, 11] width 18 height 9
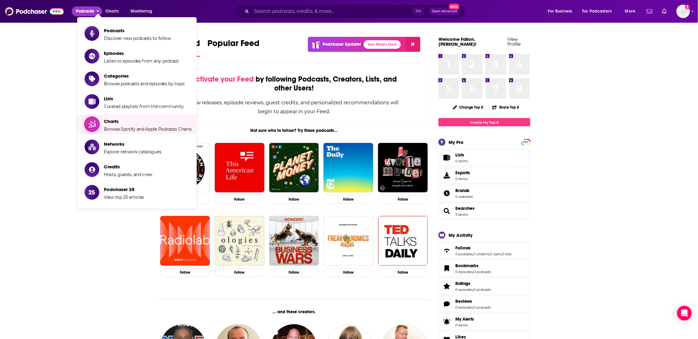
click at [124, 123] on span "Charts" at bounding box center [148, 121] width 88 height 6
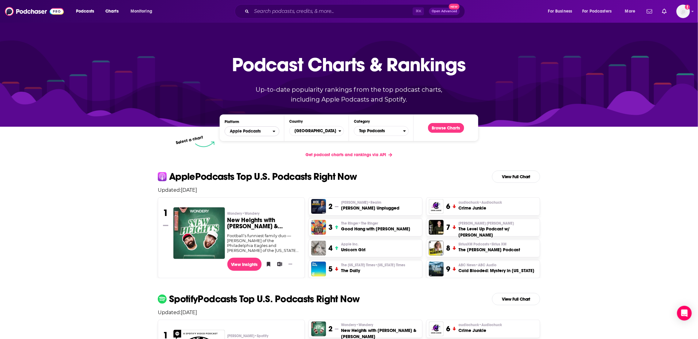
click at [260, 131] on span "Apple Podcasts" at bounding box center [245, 131] width 31 height 4
drag, startPoint x: 434, startPoint y: 159, endPoint x: 410, endPoint y: 146, distance: 26.6
click at [432, 158] on div "Get podcast charts and rankings via API" at bounding box center [349, 154] width 392 height 15
click at [398, 133] on span "Top Podcasts" at bounding box center [378, 131] width 49 height 10
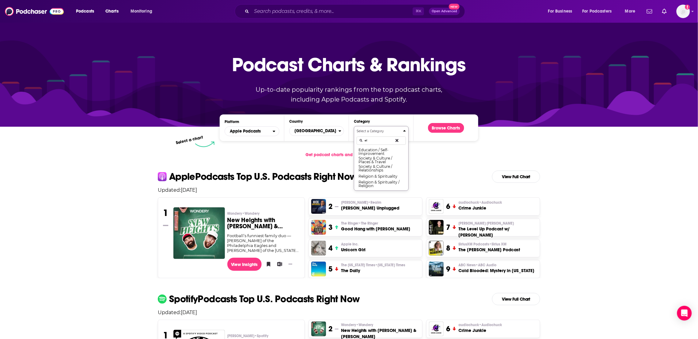
type input "e"
click at [354, 126] on button "Select a Category self Education / Self-Improvement" at bounding box center [381, 142] width 55 height 32
type input "self"
click at [386, 152] on button "Education / Self-Improvement" at bounding box center [381, 151] width 49 height 8
click at [445, 123] on div "Podcast Charts & Rankings Up-to-date popularity rankings from the top podcast c…" at bounding box center [349, 74] width 263 height 99
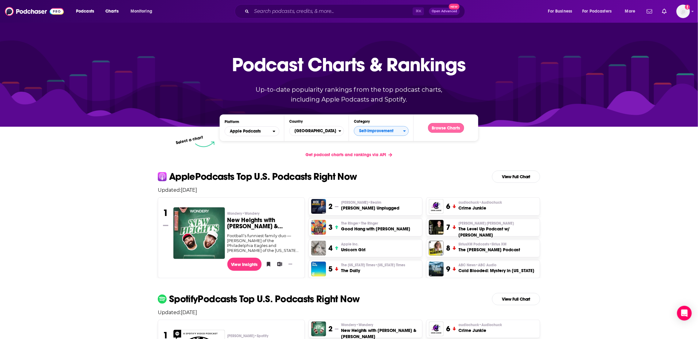
click at [445, 127] on button "Browse Charts" at bounding box center [446, 128] width 36 height 10
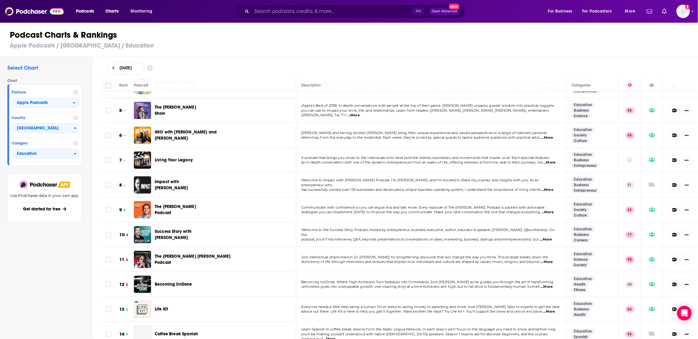
scroll to position [98, 0]
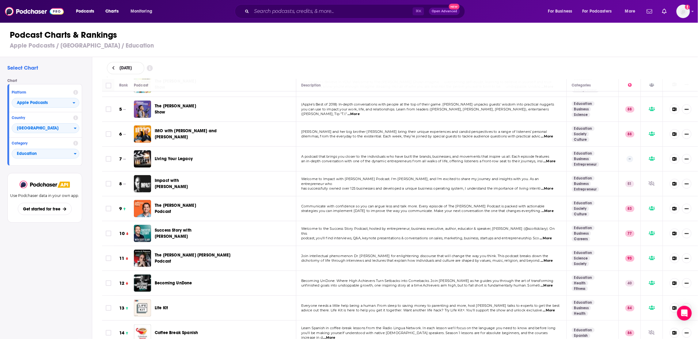
click at [159, 132] on span "IMO with [PERSON_NAME] and [PERSON_NAME]" at bounding box center [186, 133] width 62 height 11
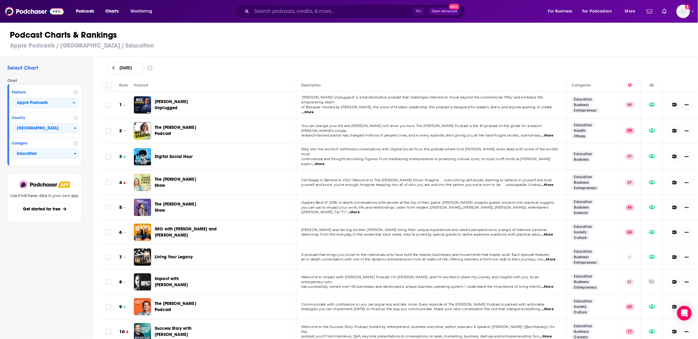
click at [148, 177] on img "The Jamie Kern Lima Show" at bounding box center [142, 182] width 17 height 17
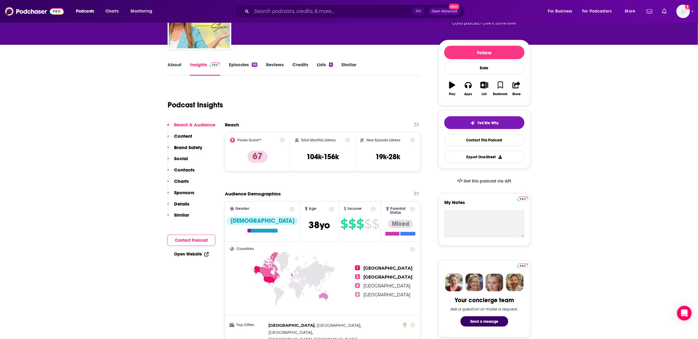
scroll to position [135, 0]
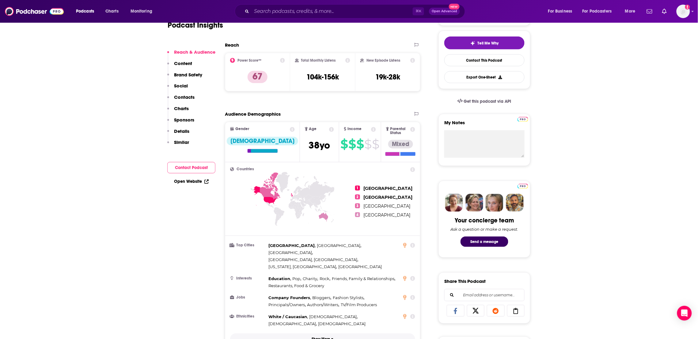
click at [323, 337] on p "Show More" at bounding box center [321, 339] width 18 height 4
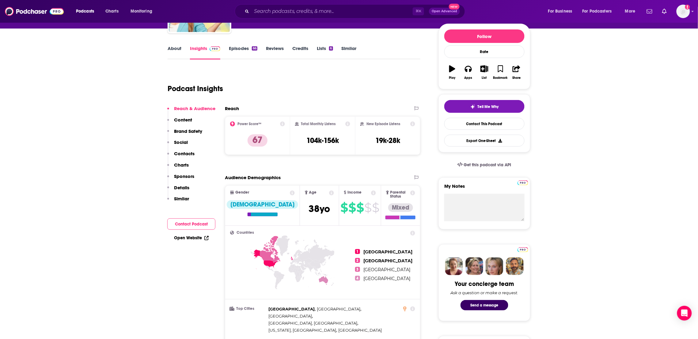
scroll to position [0, 0]
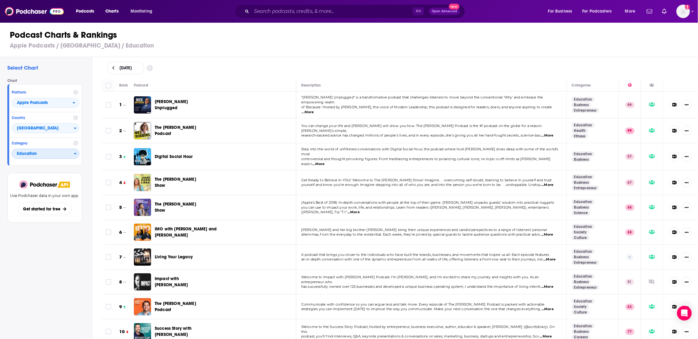
click at [53, 151] on span "Education" at bounding box center [43, 154] width 62 height 10
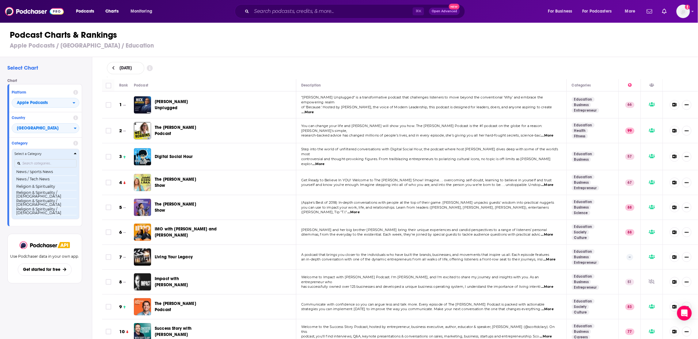
scroll to position [454, 0]
click at [46, 184] on button "Religion & Spirituality" at bounding box center [45, 185] width 62 height 7
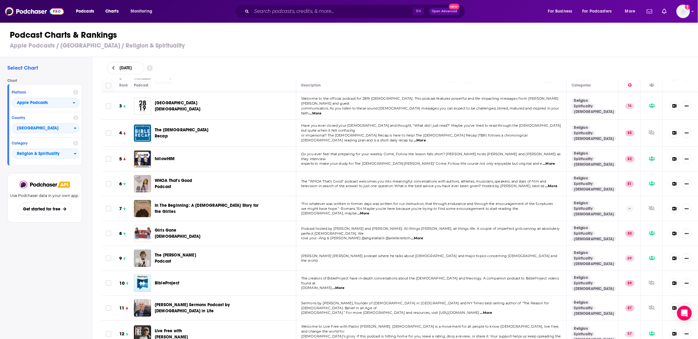
scroll to position [56, 0]
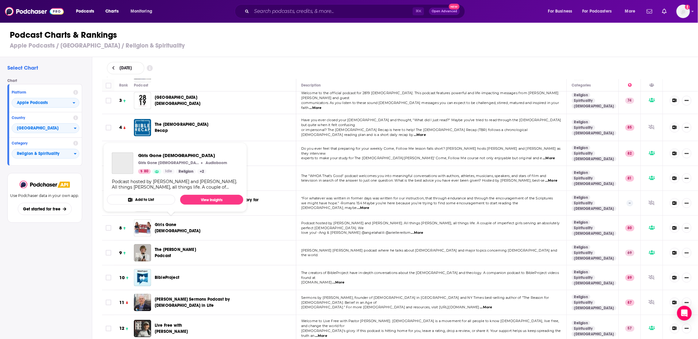
click at [155, 223] on span "Girls Gone Bible" at bounding box center [178, 227] width 46 height 11
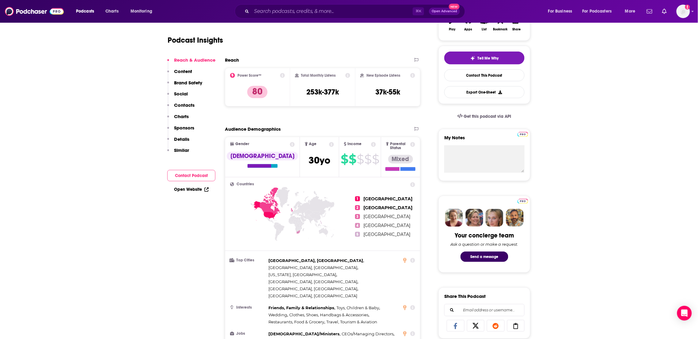
scroll to position [48, 0]
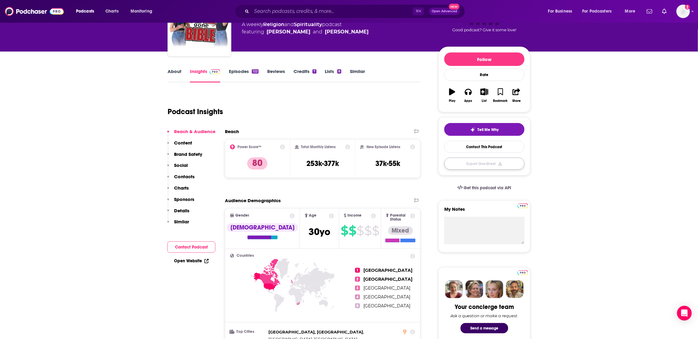
click at [471, 167] on button "Export One-Sheet" at bounding box center [484, 163] width 80 height 12
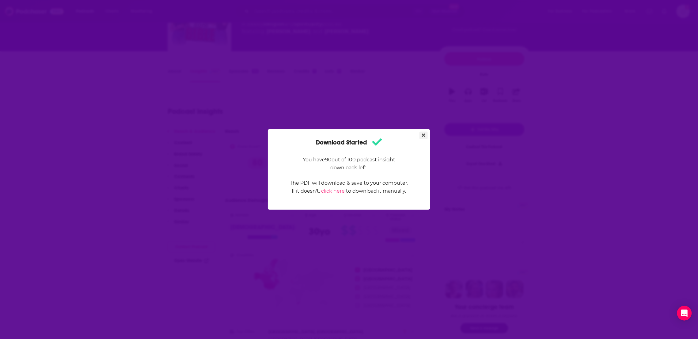
click at [421, 136] on button "Close" at bounding box center [423, 135] width 8 height 8
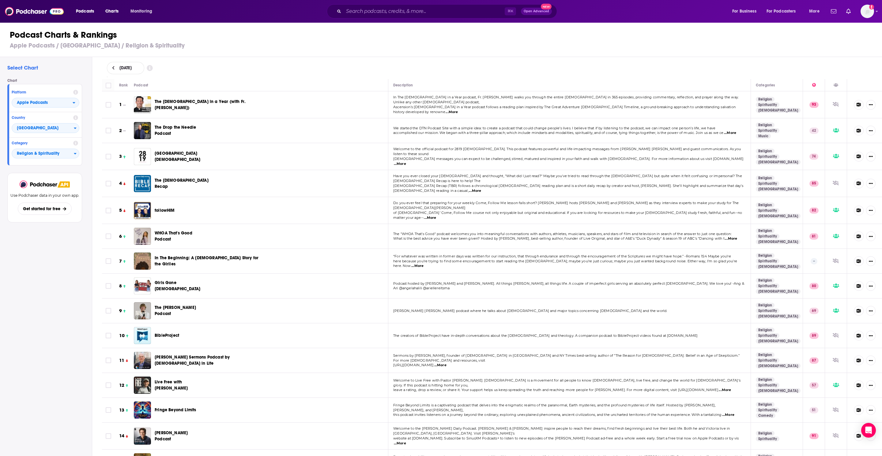
click at [153, 67] on icon at bounding box center [150, 68] width 6 height 6
click at [301, 68] on div "[DATE]" at bounding box center [492, 68] width 771 height 12
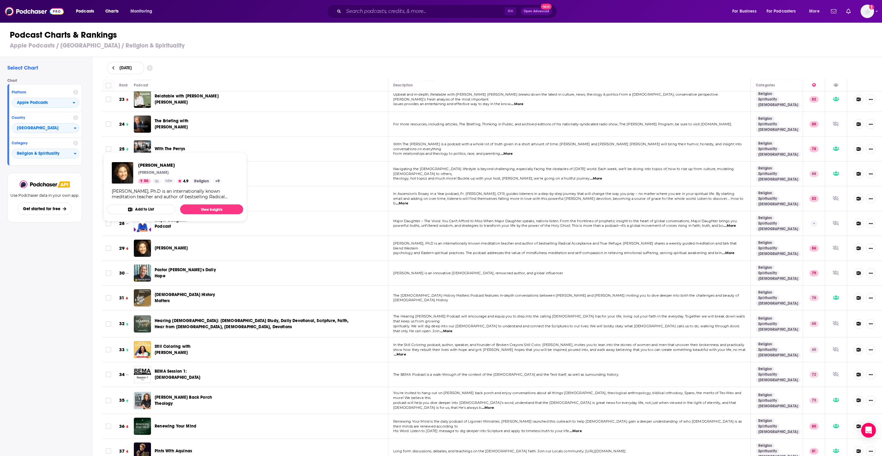
scroll to position [568, 0]
click at [146, 239] on img "Tara Brach" at bounding box center [142, 247] width 17 height 17
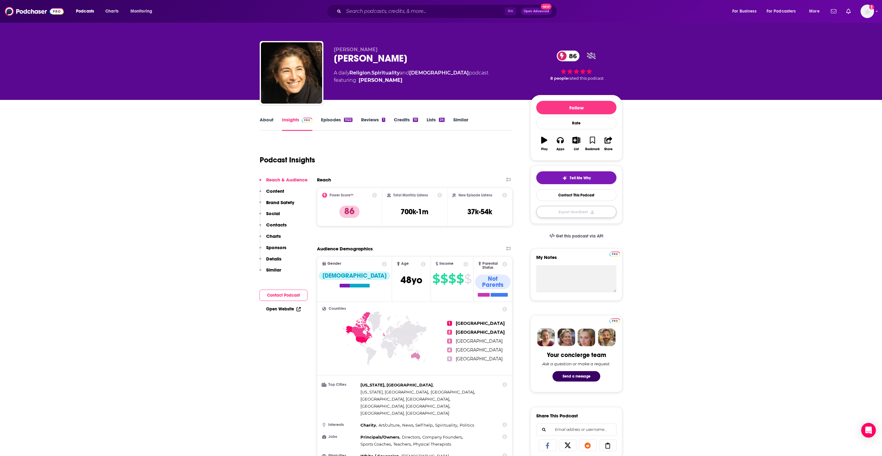
click at [587, 211] on button "Export One-Sheet" at bounding box center [576, 212] width 80 height 12
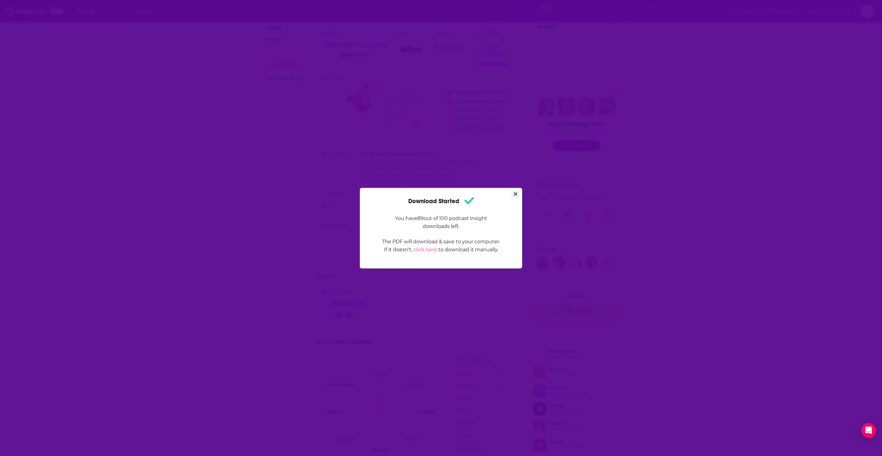
click at [518, 194] on button "Close" at bounding box center [516, 194] width 8 height 8
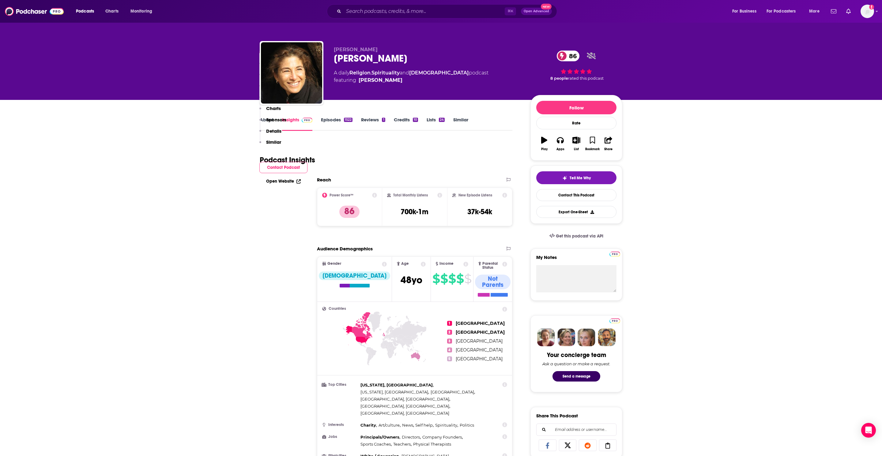
scroll to position [231, 0]
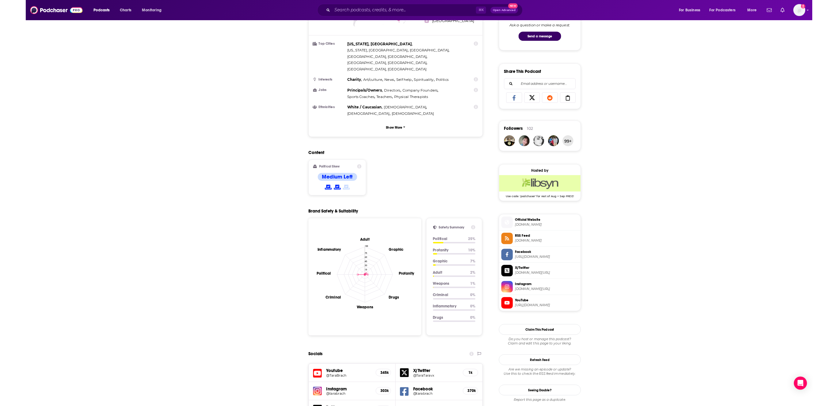
scroll to position [0, 0]
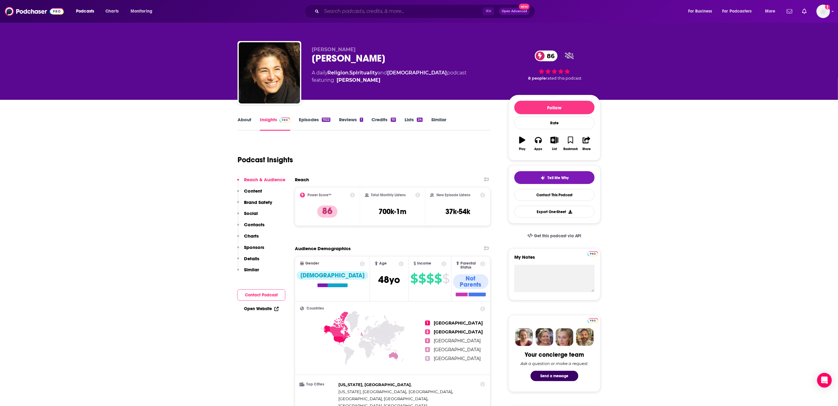
click at [354, 8] on input "Search podcasts, credits, & more..." at bounding box center [401, 11] width 161 height 10
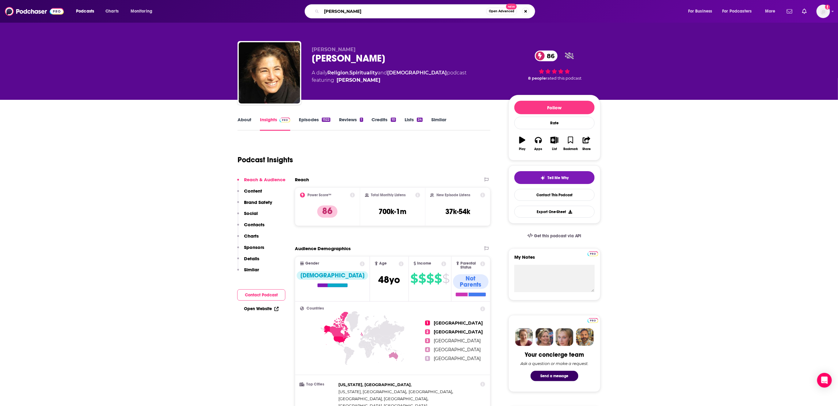
type input "Nicole LePera"
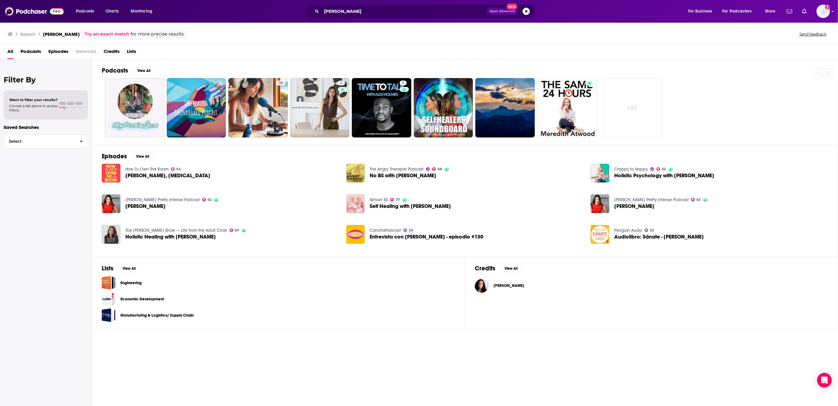
click at [504, 288] on span "Dr. Nicole LePera" at bounding box center [508, 285] width 31 height 5
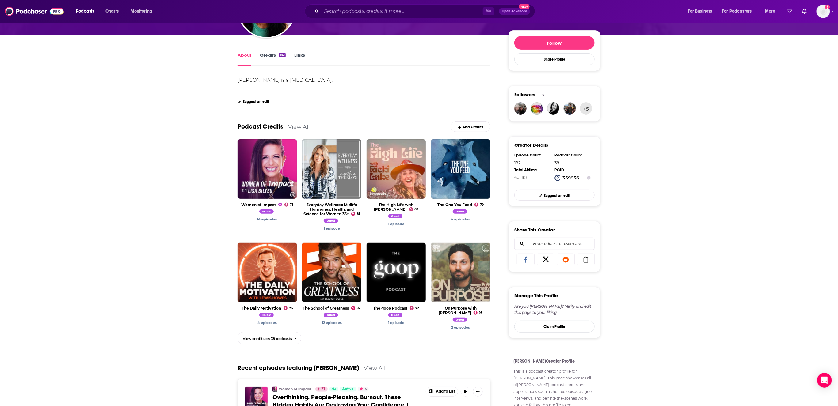
scroll to position [85, 0]
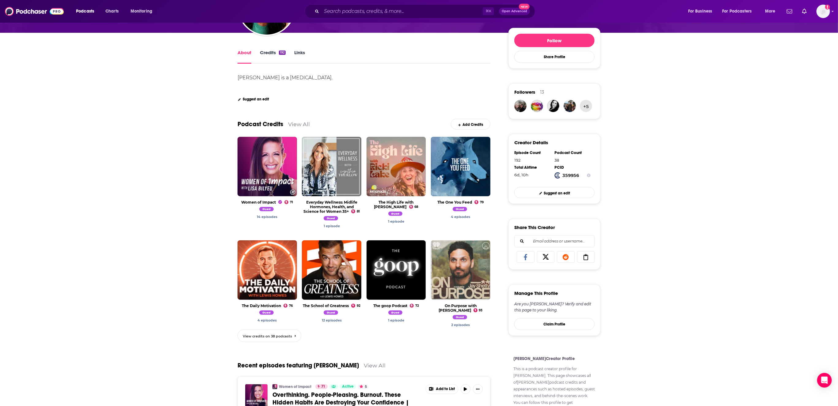
click at [263, 334] on link "View credits on 38 podcasts" at bounding box center [269, 336] width 64 height 13
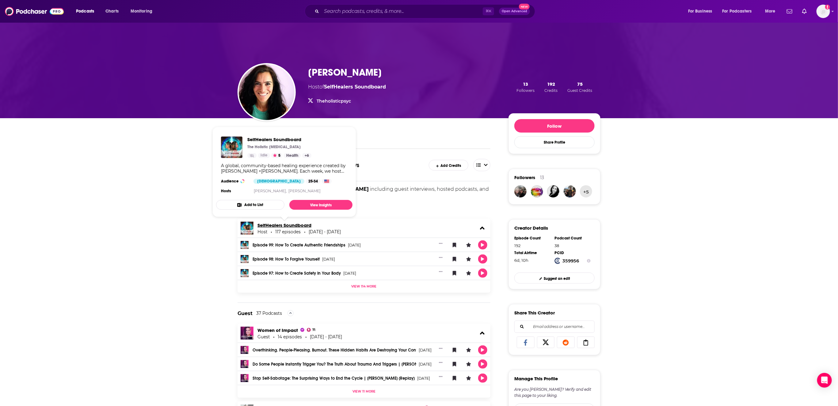
click at [260, 225] on link "SelfHealers Soundboard" at bounding box center [284, 225] width 54 height 6
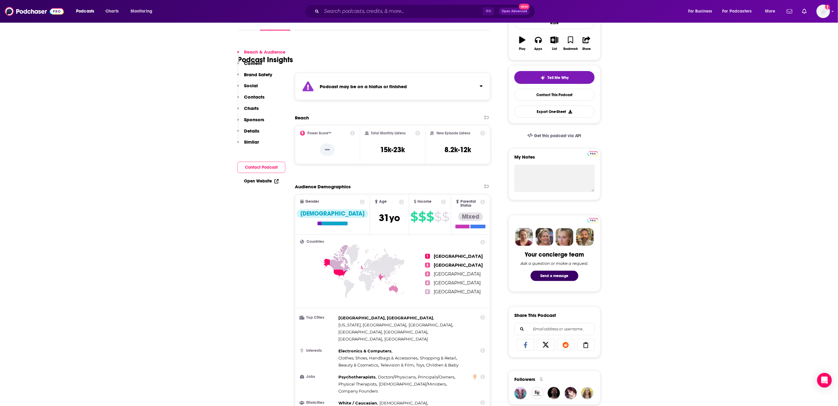
scroll to position [140, 0]
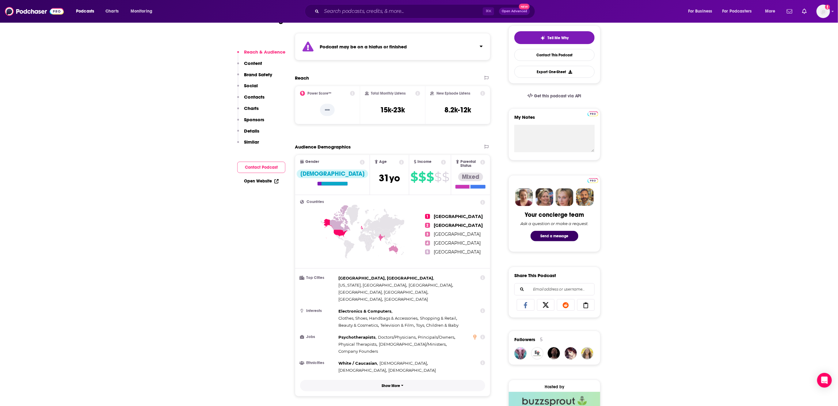
click at [399, 338] on button "Show More" at bounding box center [392, 385] width 185 height 11
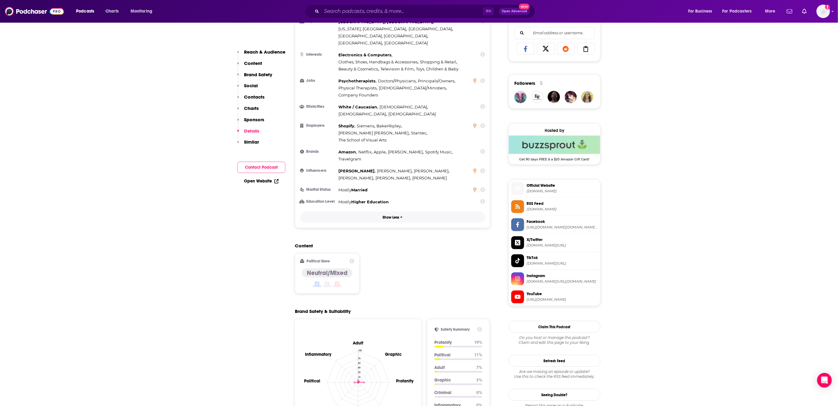
scroll to position [0, 0]
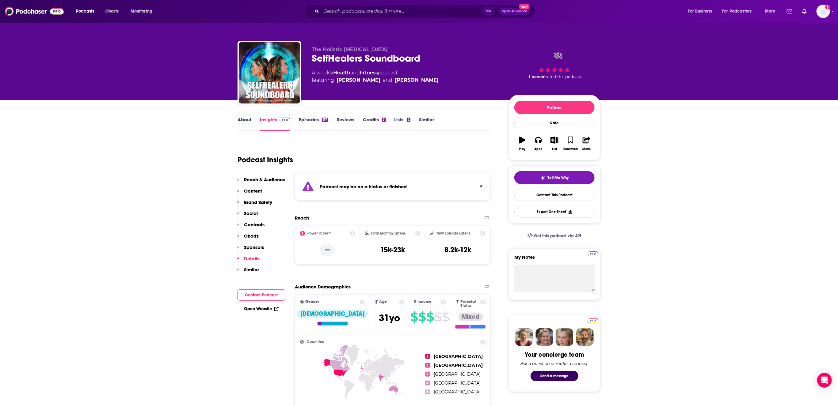
click at [467, 189] on div "Podcast may be on a hiatus or finished" at bounding box center [392, 186] width 195 height 27
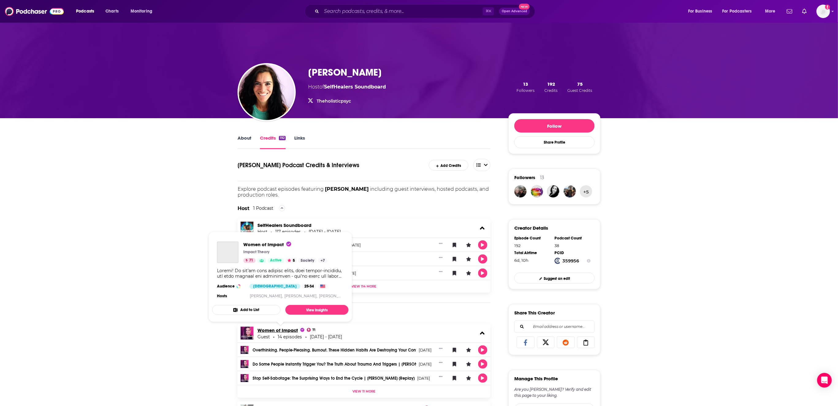
click at [276, 329] on span "Women of Impact" at bounding box center [280, 331] width 47 height 6
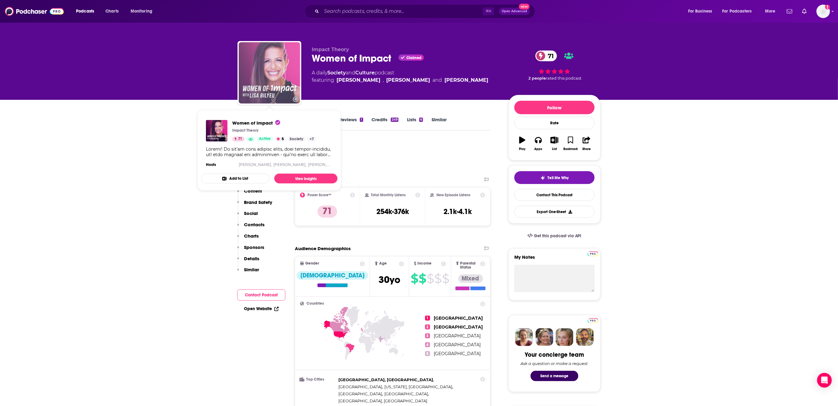
click at [284, 79] on img "Women of Impact" at bounding box center [269, 72] width 61 height 61
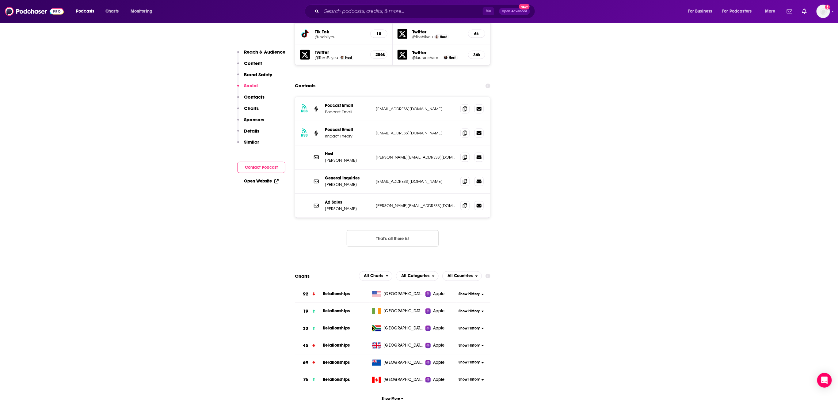
scroll to position [811, 0]
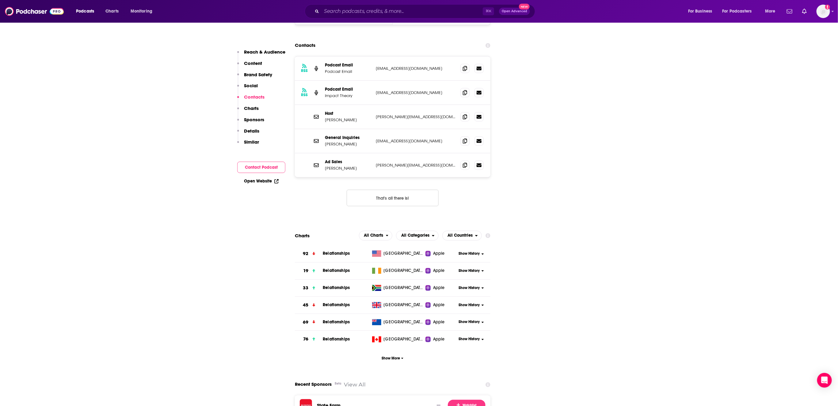
click at [338, 251] on span "Relationships" at bounding box center [336, 253] width 27 height 5
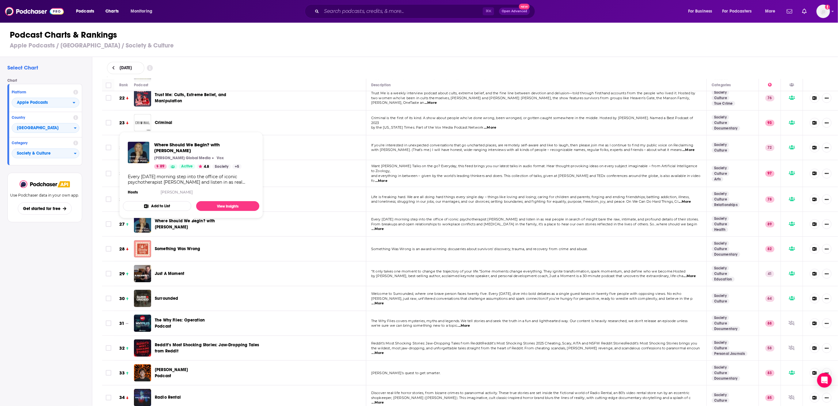
scroll to position [532, 0]
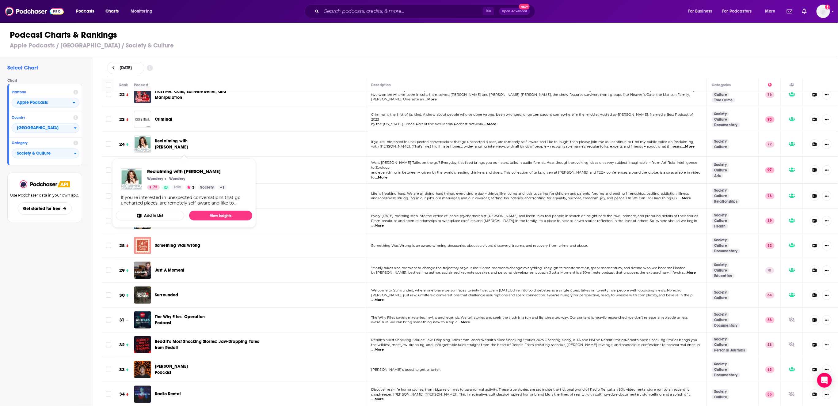
click at [156, 143] on span "Reclaiming with Monica Lewinsky" at bounding box center [171, 143] width 33 height 11
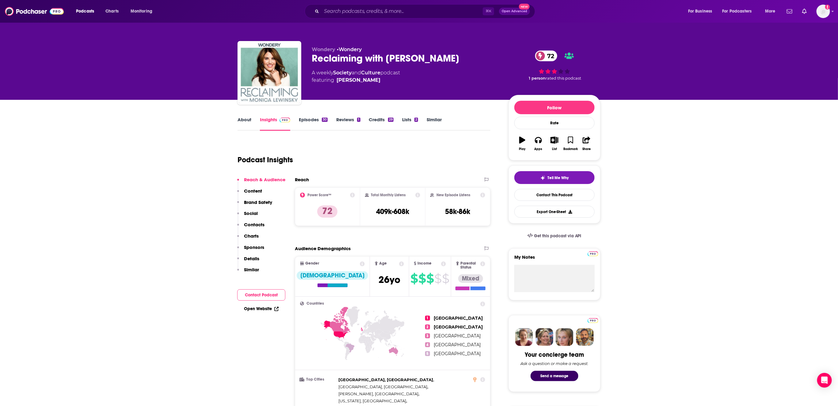
scroll to position [69, 0]
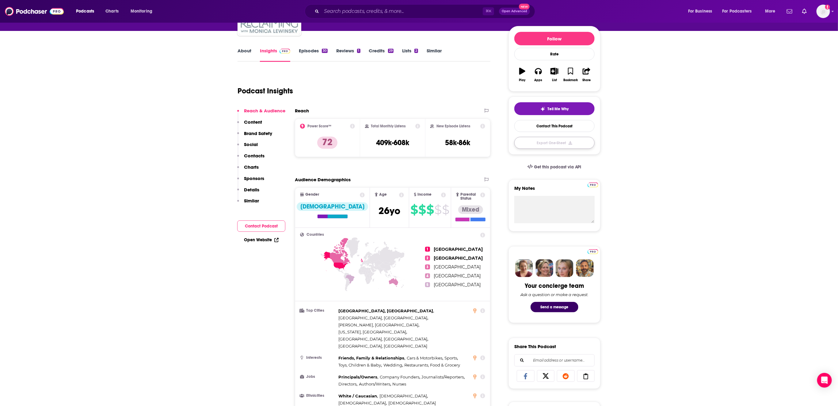
click at [567, 145] on button "Export One-Sheet" at bounding box center [554, 143] width 80 height 12
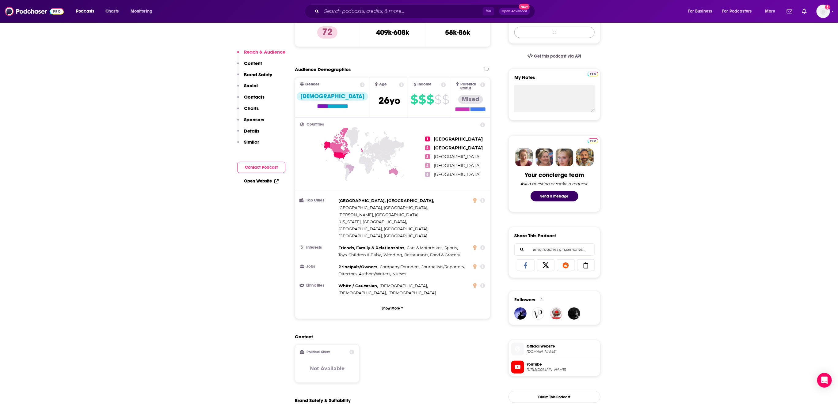
scroll to position [184, 0]
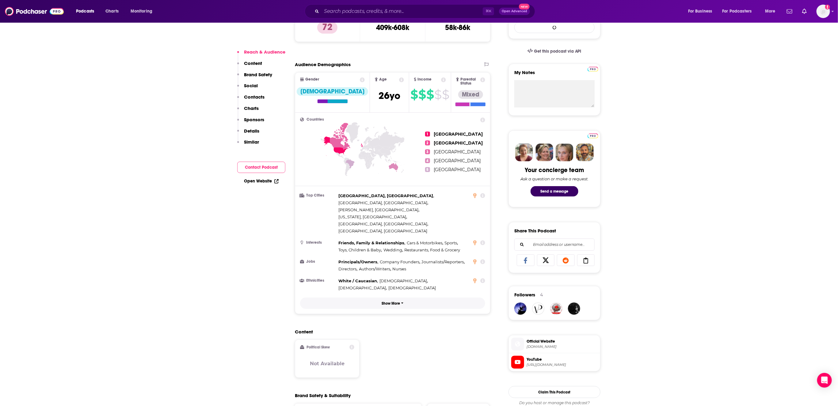
click at [391, 301] on p "Show More" at bounding box center [391, 303] width 18 height 4
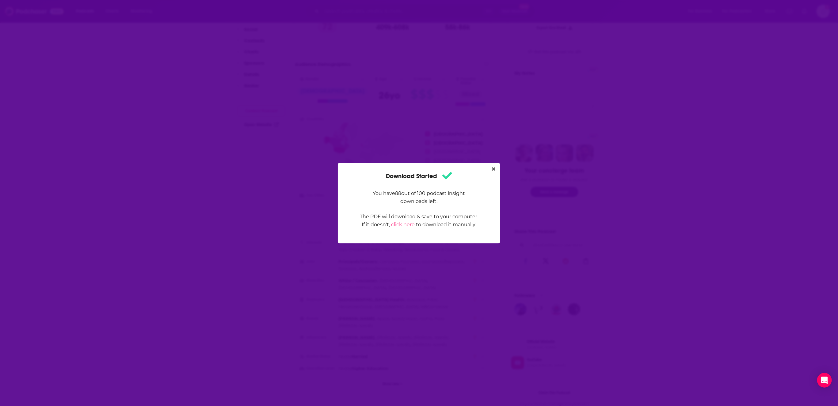
scroll to position [0, 0]
click at [493, 168] on icon "Close" at bounding box center [493, 168] width 3 height 3
